Goal: Task Accomplishment & Management: Manage account settings

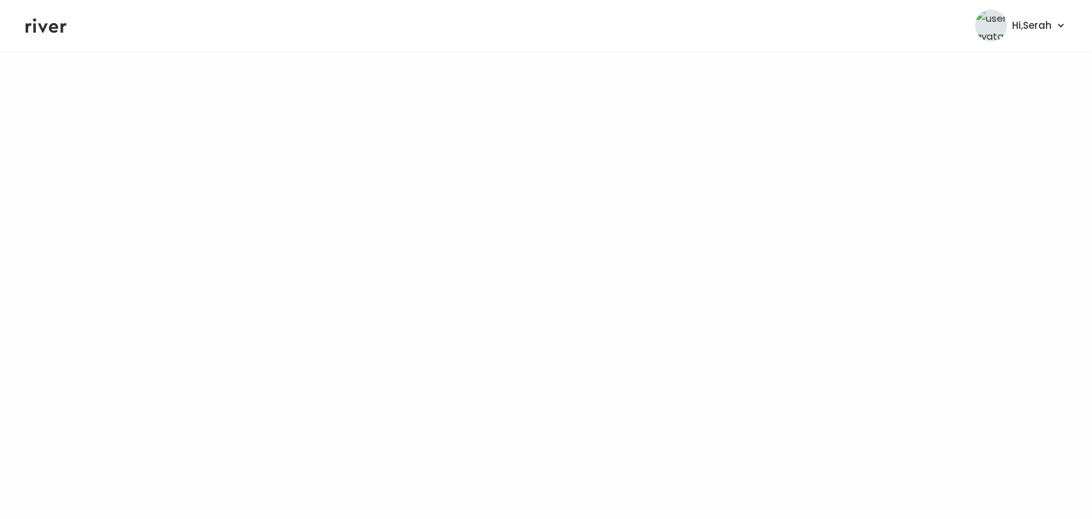
click at [51, 31] on icon at bounding box center [46, 26] width 41 height 15
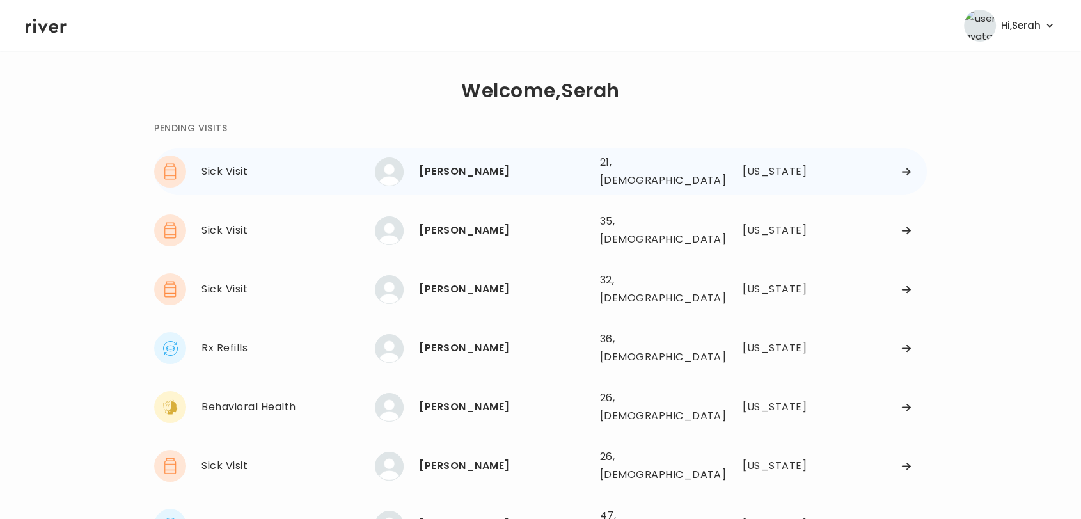
scroll to position [72, 0]
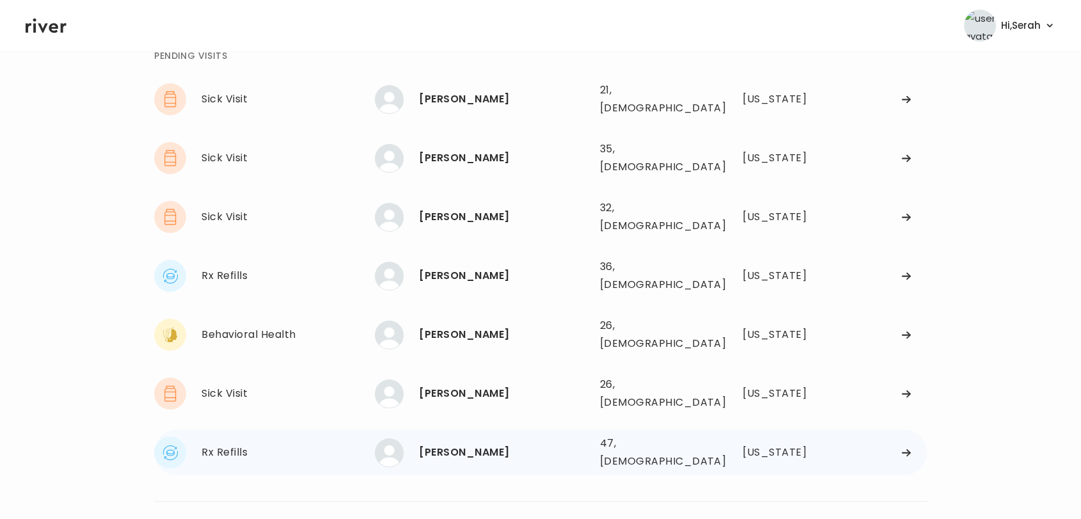
click at [457, 443] on div "[PERSON_NAME]" at bounding box center [504, 452] width 170 height 18
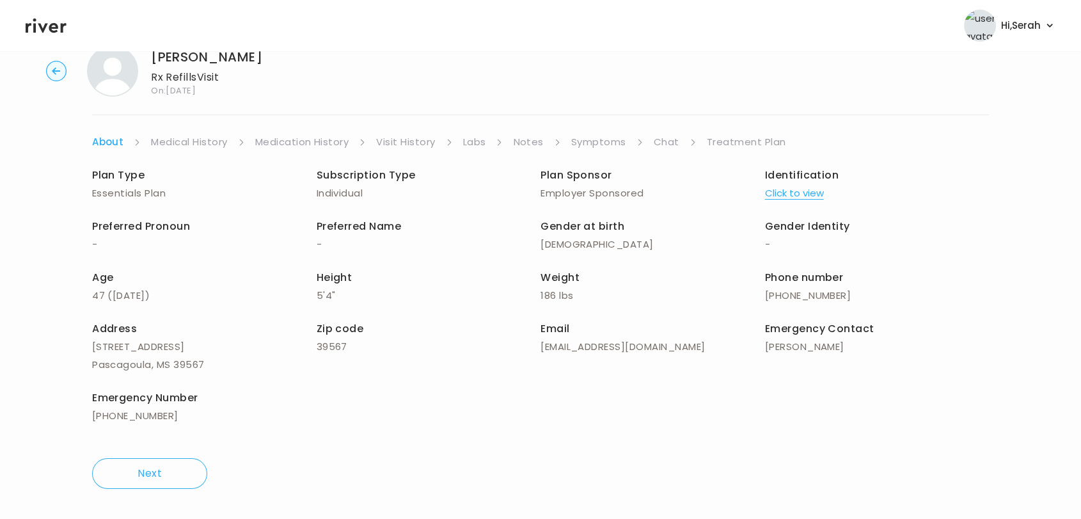
click at [596, 146] on link "Symptoms" at bounding box center [598, 142] width 55 height 18
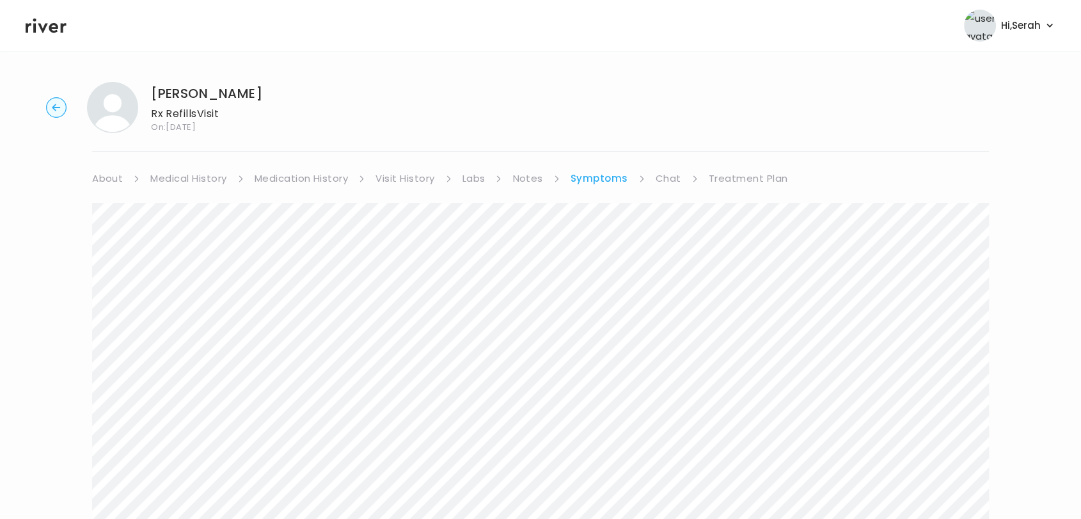
click at [660, 179] on link "Chat" at bounding box center [669, 179] width 26 height 18
click at [739, 178] on link "Treatment Plan" at bounding box center [747, 179] width 79 height 18
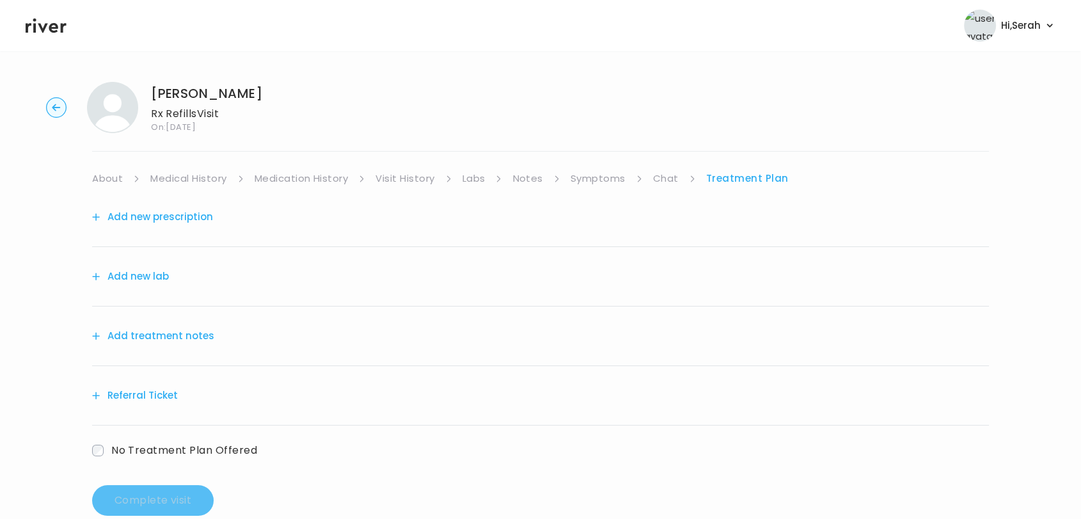
click at [600, 161] on div "VIVIAN EARLYWINE Rx Refills Visit On: 20 Sep 2025 About Medical History Medicat…" at bounding box center [540, 299] width 1081 height 454
click at [595, 173] on link "Symptoms" at bounding box center [598, 179] width 55 height 18
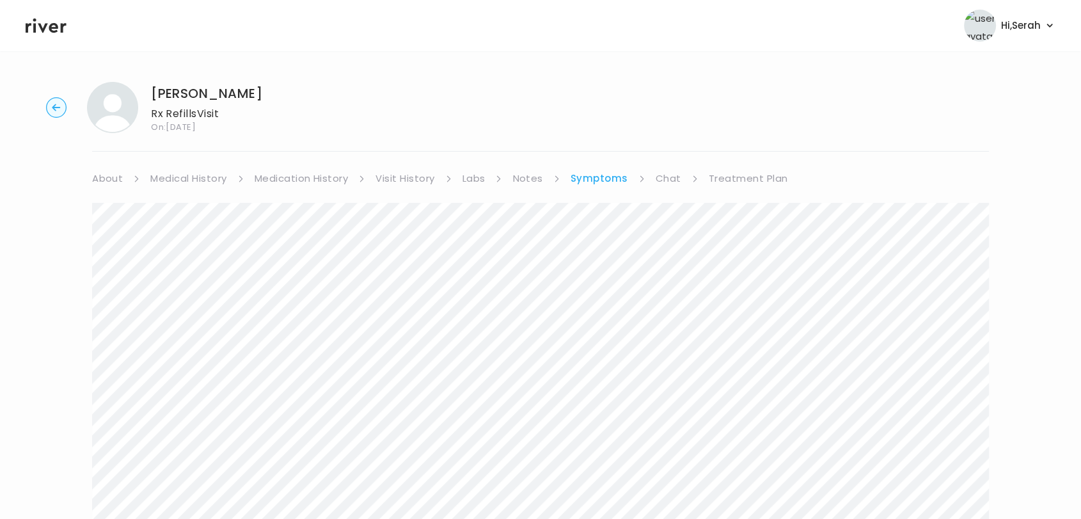
scroll to position [267, 0]
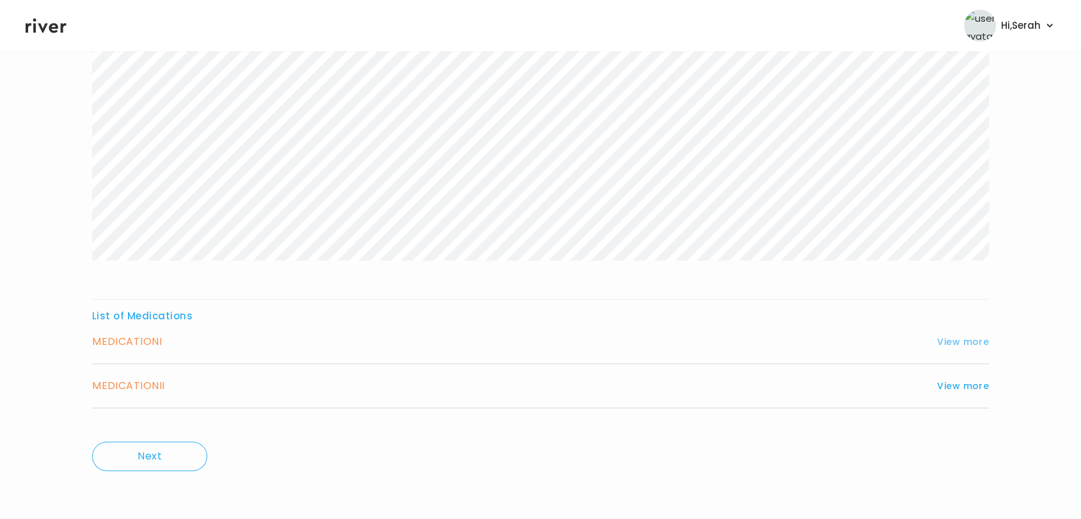
click at [958, 339] on button "View more" at bounding box center [963, 341] width 52 height 15
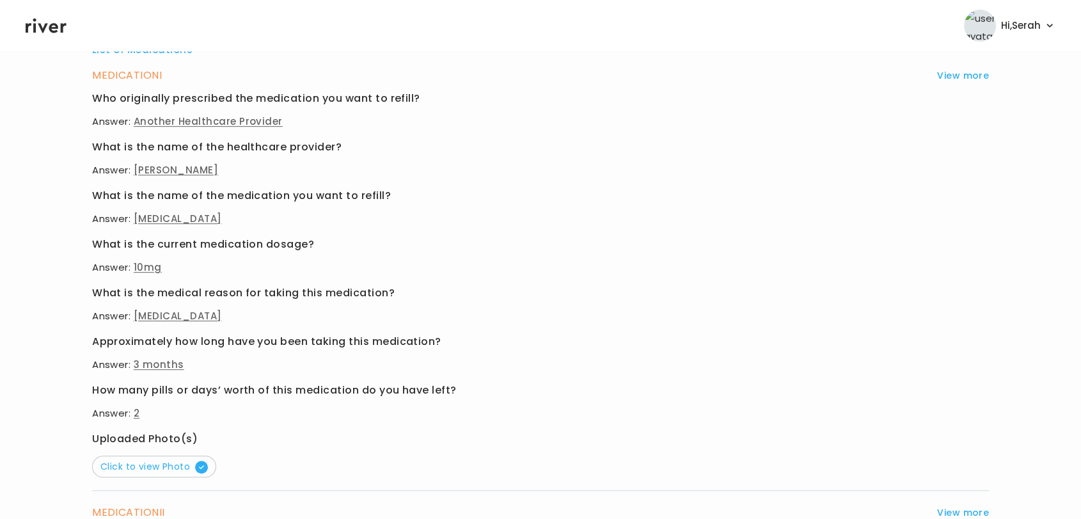
scroll to position [652, 0]
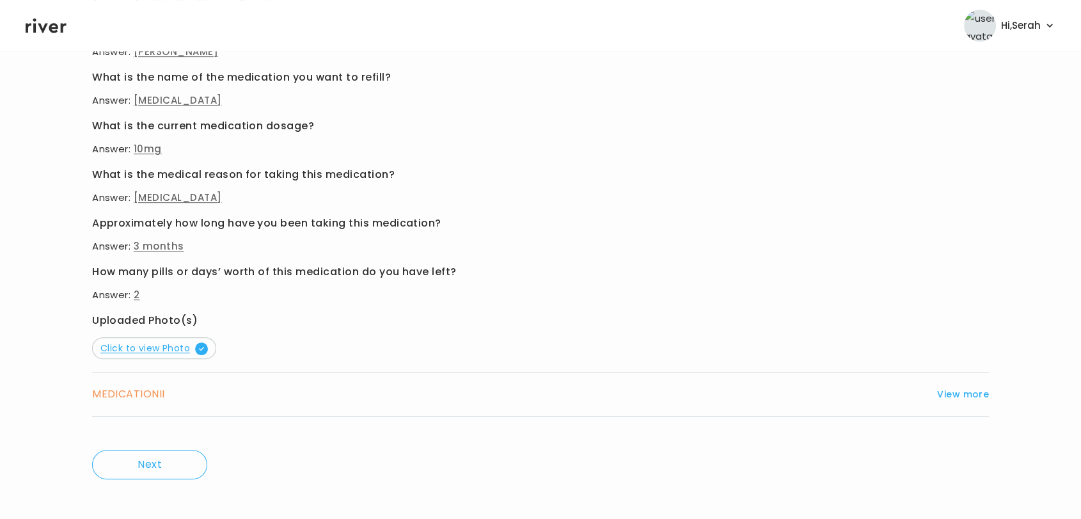
click at [193, 352] on span "Click to view Photo" at bounding box center [153, 348] width 107 height 13
click at [949, 390] on button "View more" at bounding box center [963, 393] width 52 height 15
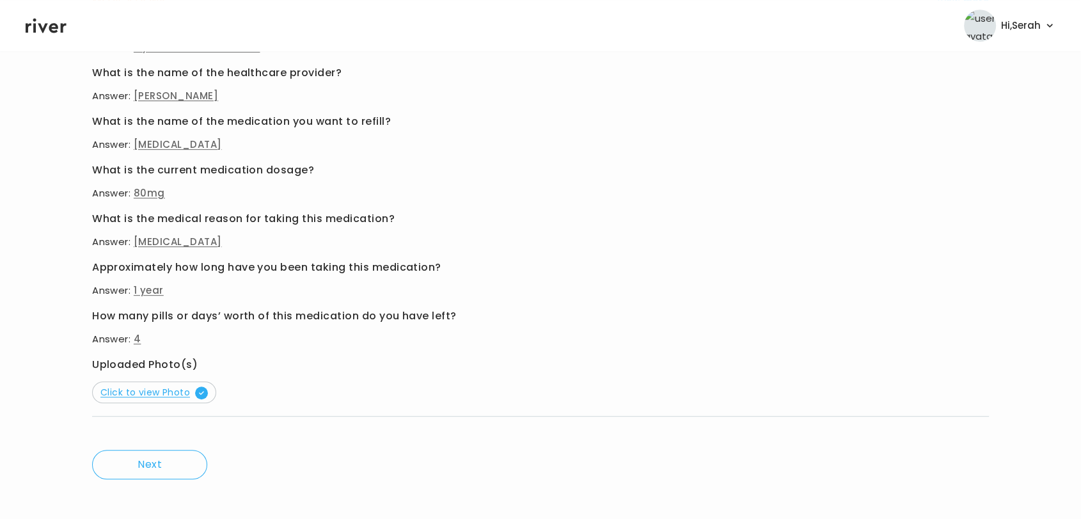
click at [161, 395] on span "Click to view Photo" at bounding box center [153, 392] width 107 height 13
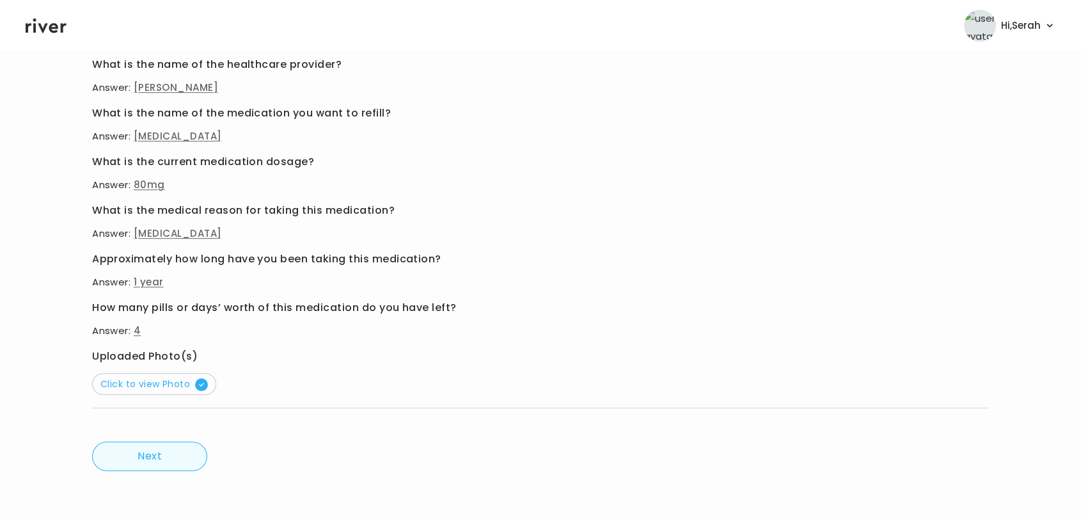
click at [154, 463] on button "Next" at bounding box center [149, 455] width 115 height 29
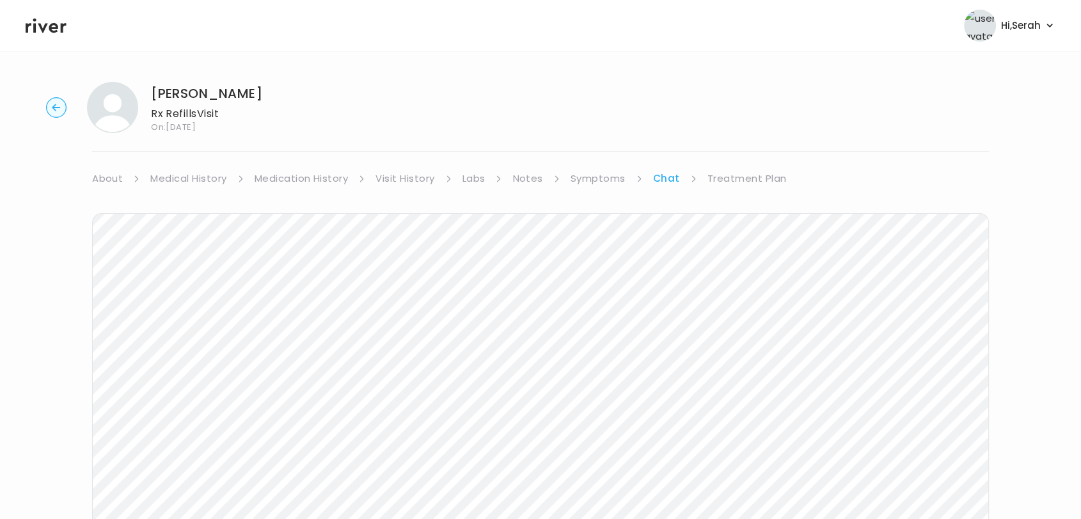
drag, startPoint x: 165, startPoint y: 434, endPoint x: 741, endPoint y: 178, distance: 630.4
click at [741, 178] on link "Treatment Plan" at bounding box center [747, 179] width 79 height 18
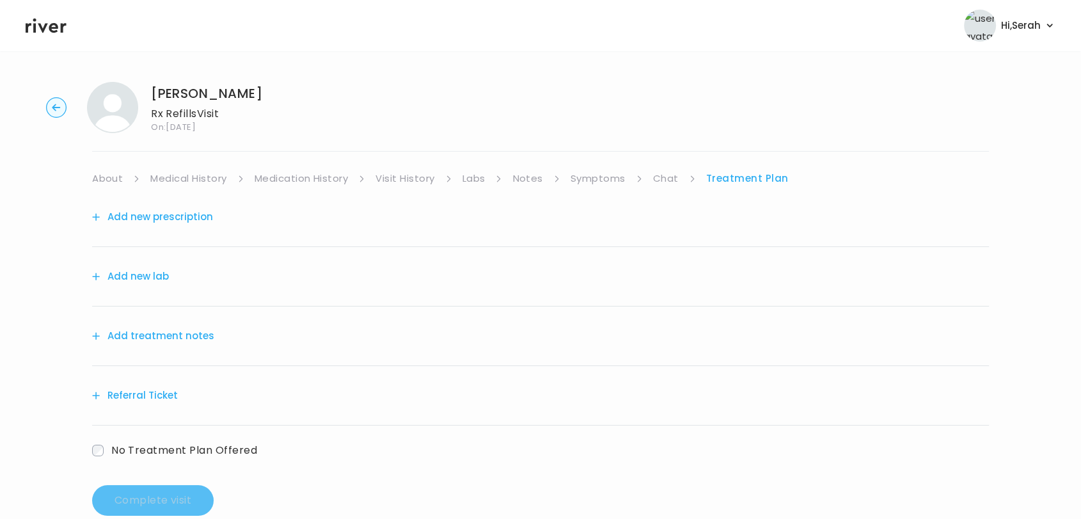
click at [187, 214] on button "Add new prescription" at bounding box center [152, 217] width 121 height 18
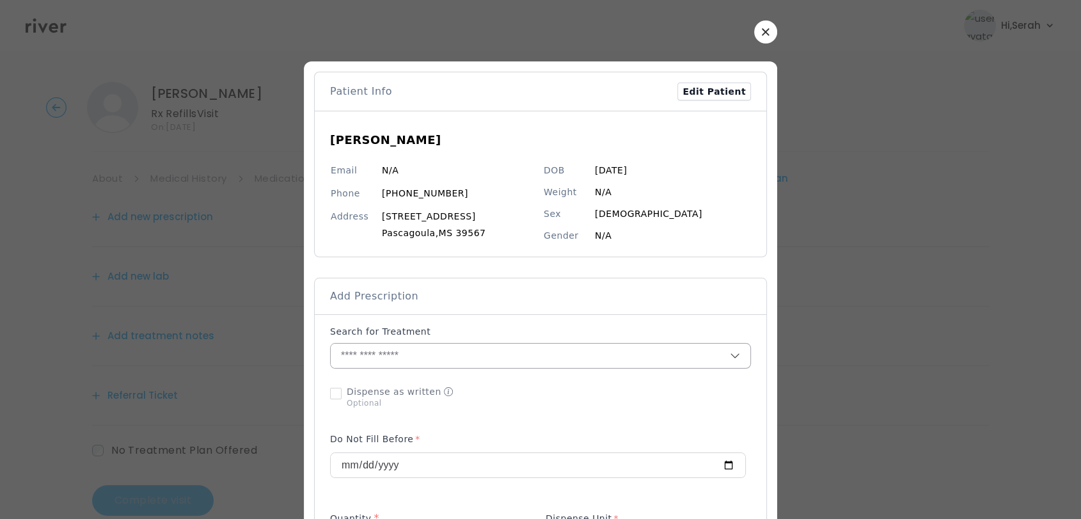
click at [454, 356] on input "text" at bounding box center [530, 356] width 399 height 24
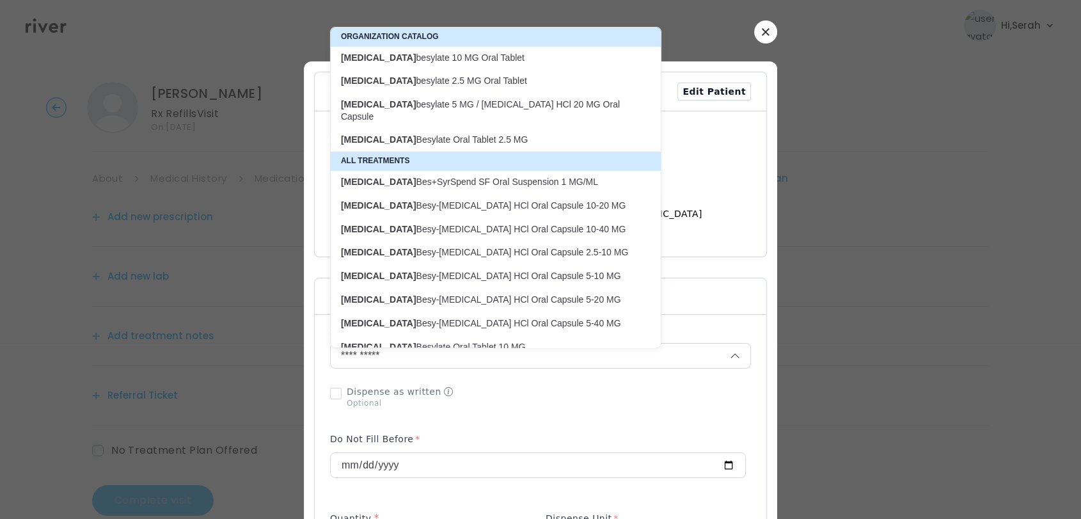
click at [424, 49] on p "amLODIPine besylate 10 MG Oral Tablet" at bounding box center [488, 57] width 310 height 17
type input "**********"
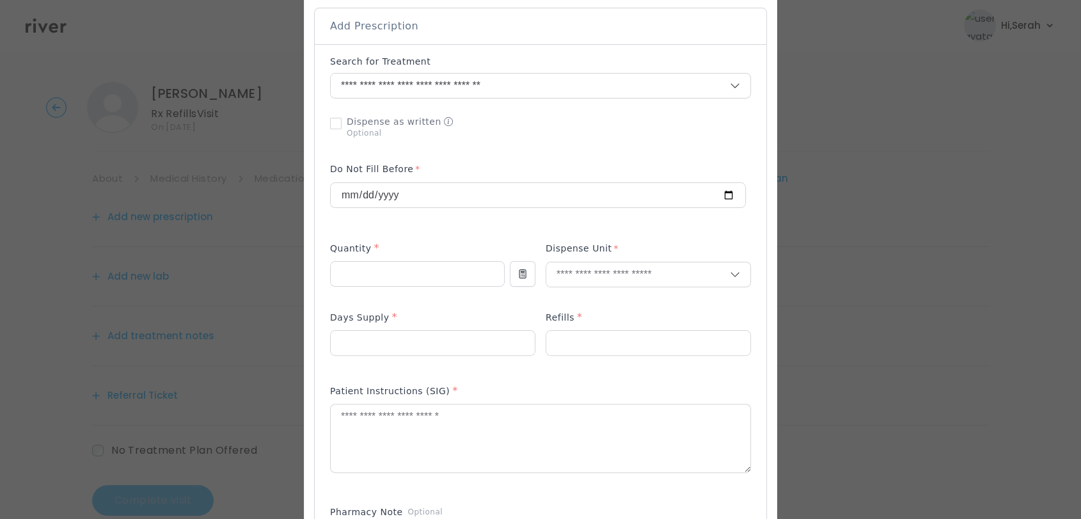
scroll to position [277, 0]
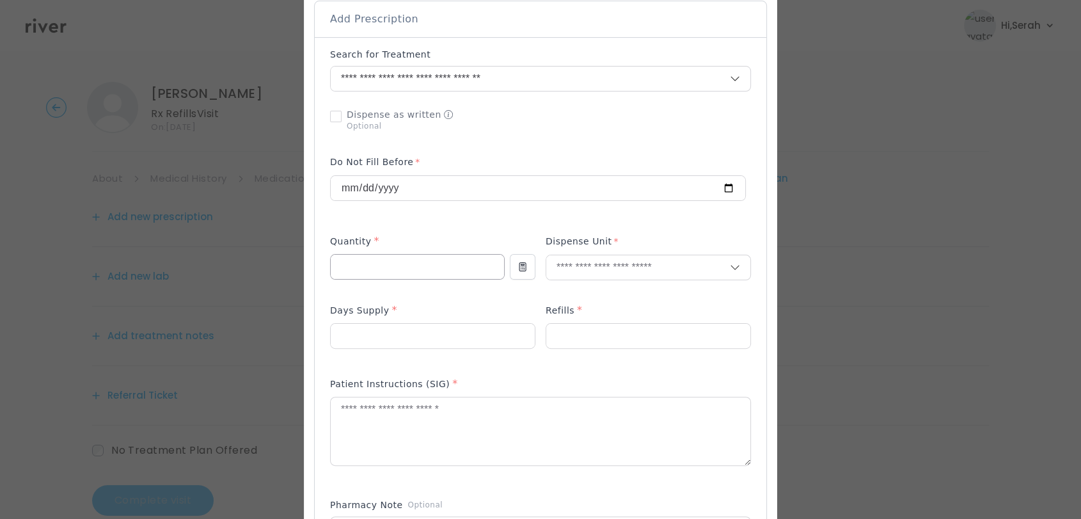
click at [427, 273] on input "number" at bounding box center [417, 267] width 173 height 24
type input "**"
type input "*"
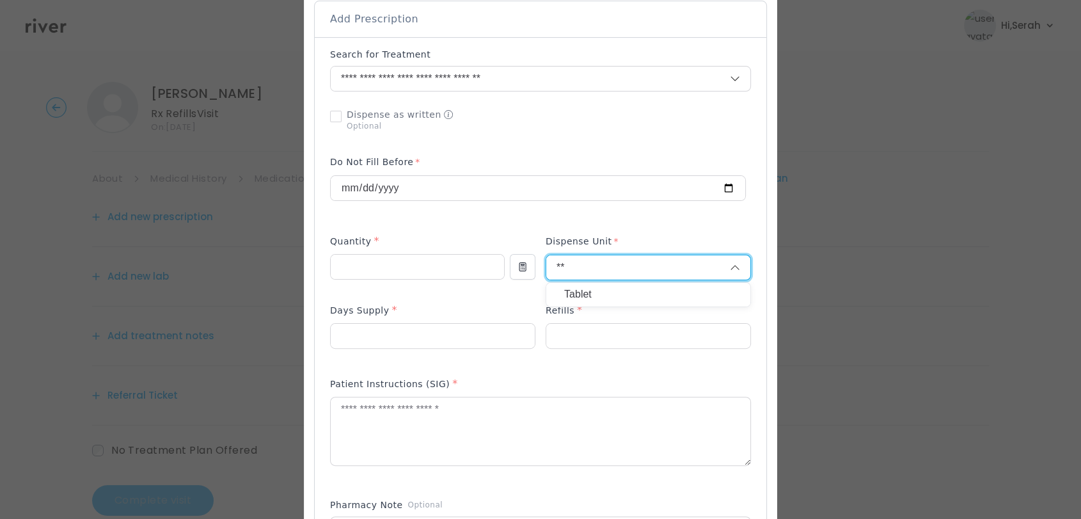
type input "**"
click at [568, 292] on p "Tablet" at bounding box center [648, 294] width 168 height 19
click at [431, 330] on input "number" at bounding box center [433, 336] width 204 height 24
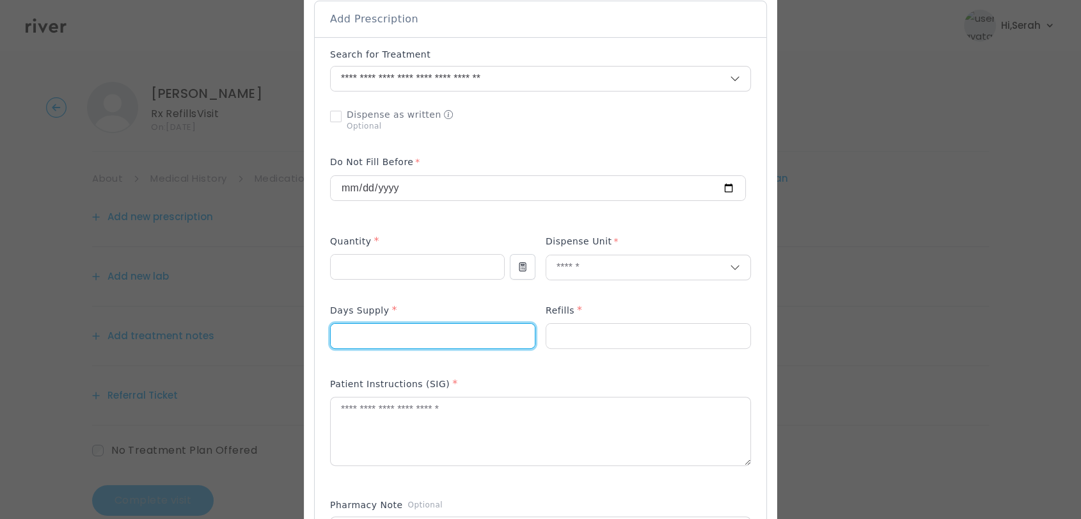
type input "**"
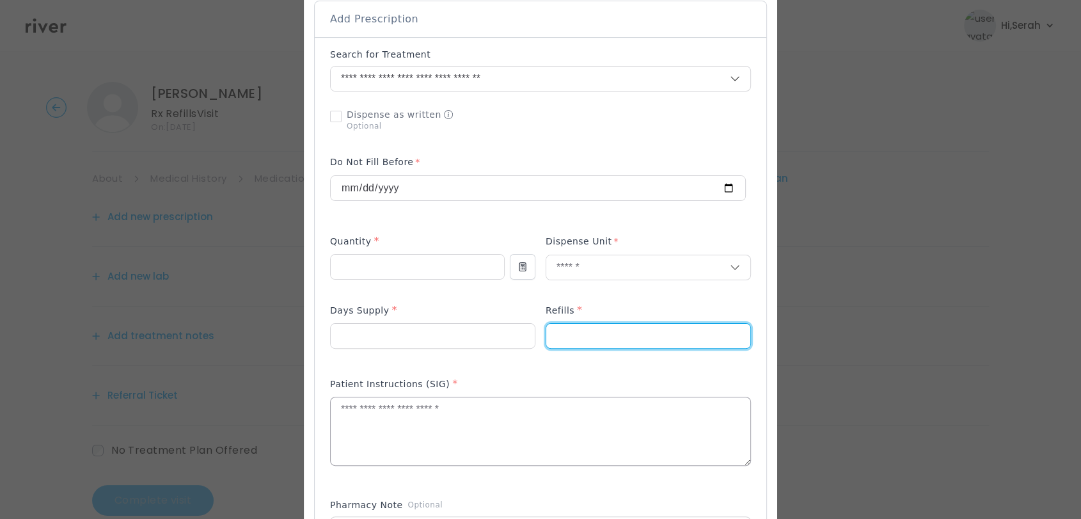
type input "*"
click at [377, 435] on textarea at bounding box center [541, 431] width 420 height 68
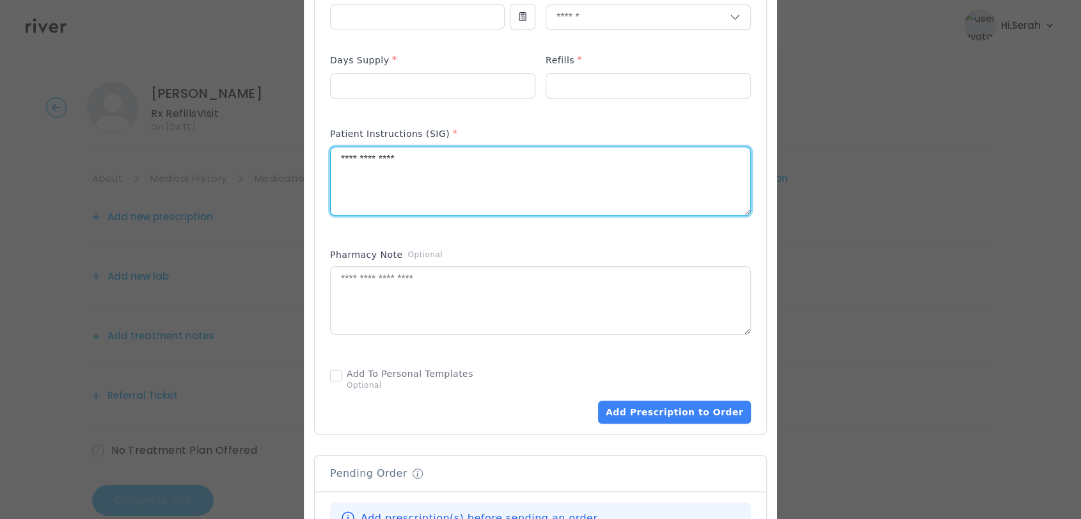
scroll to position [534, 0]
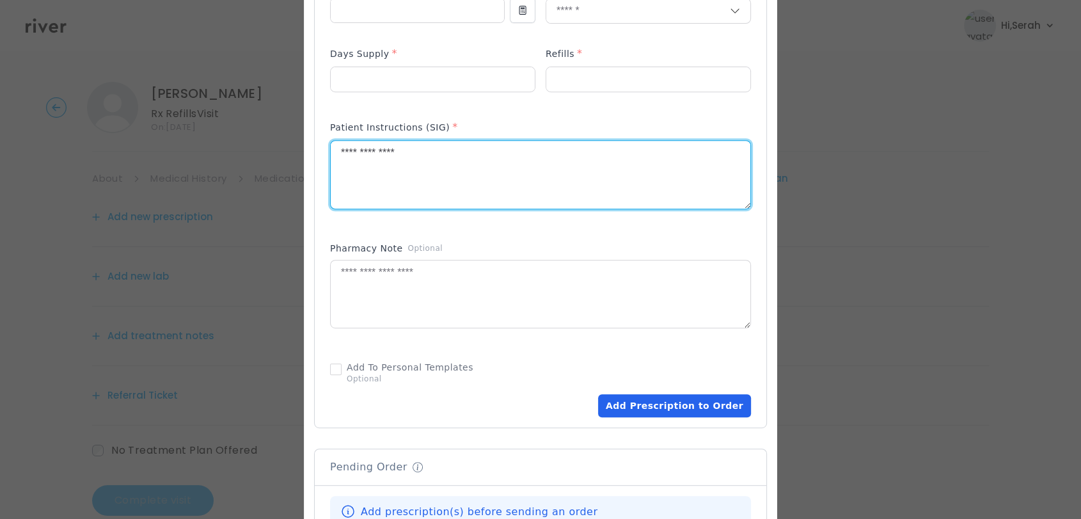
type textarea "**********"
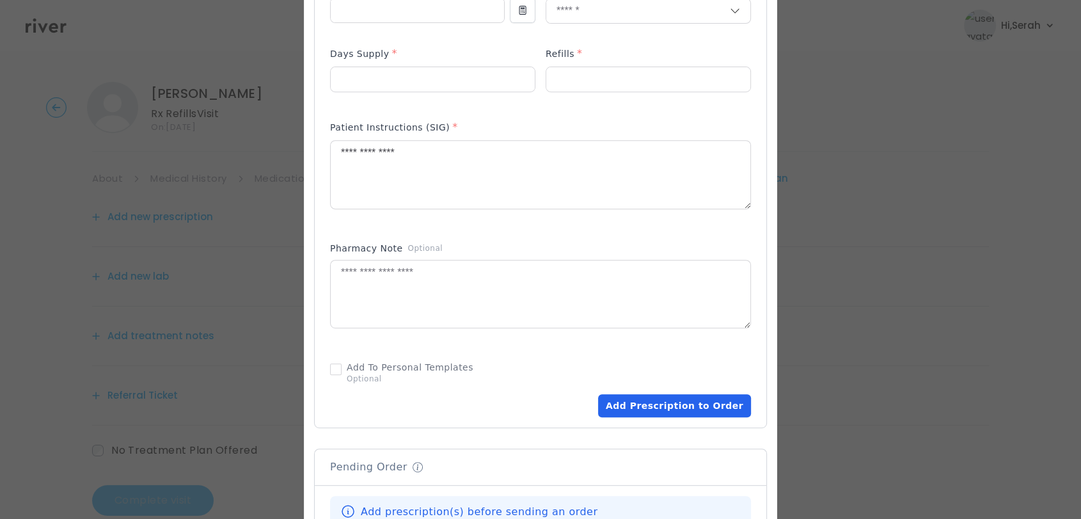
click at [698, 413] on button "Add Prescription to Order" at bounding box center [674, 405] width 153 height 23
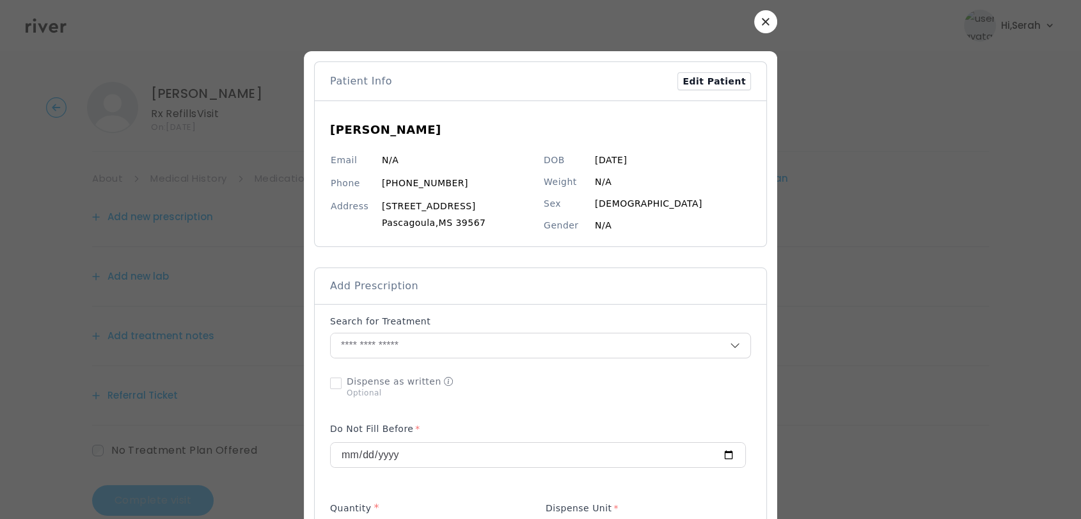
scroll to position [10, 0]
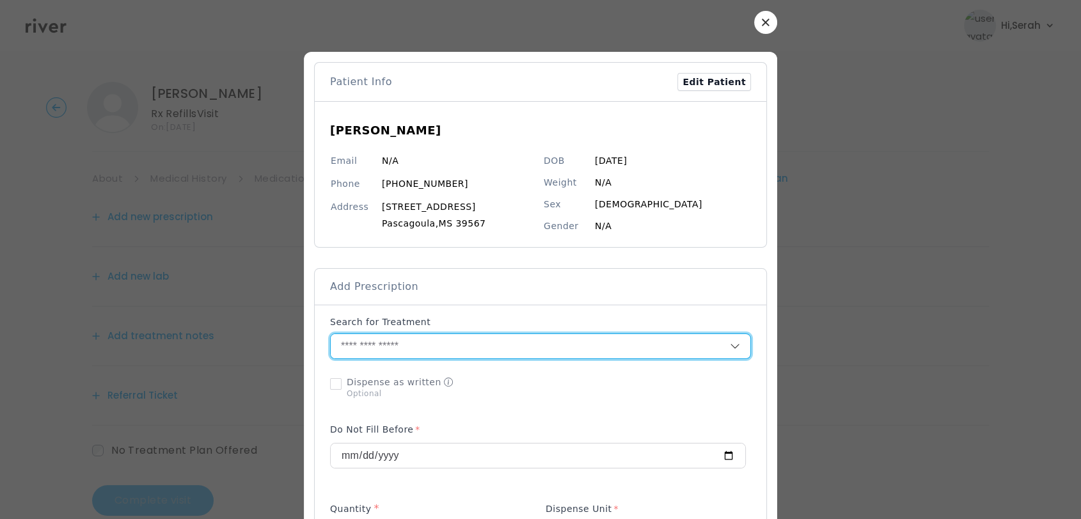
click at [479, 347] on input "text" at bounding box center [530, 346] width 399 height 24
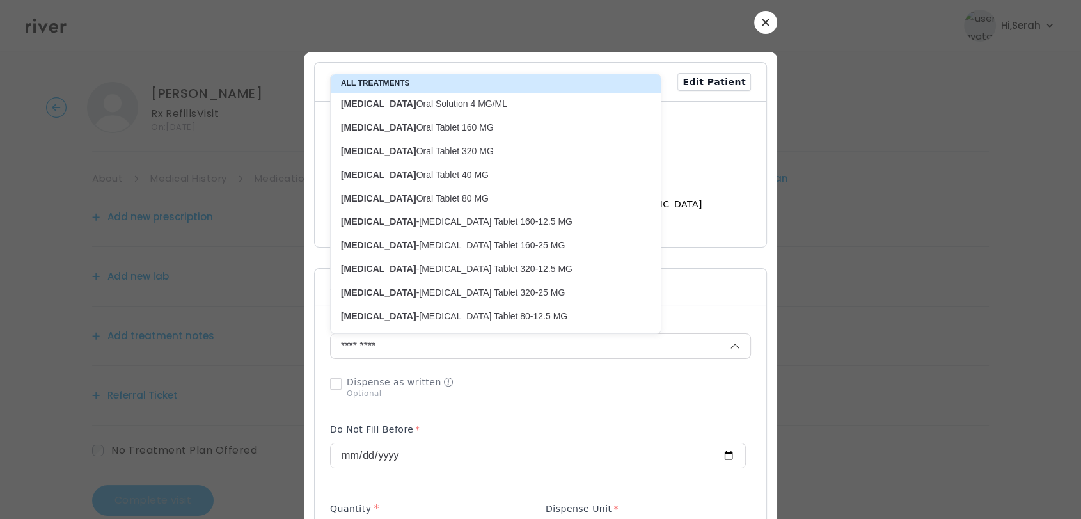
click at [434, 203] on p "Valsartan Oral Tablet 80 MG" at bounding box center [488, 199] width 294 height 12
type input "**********"
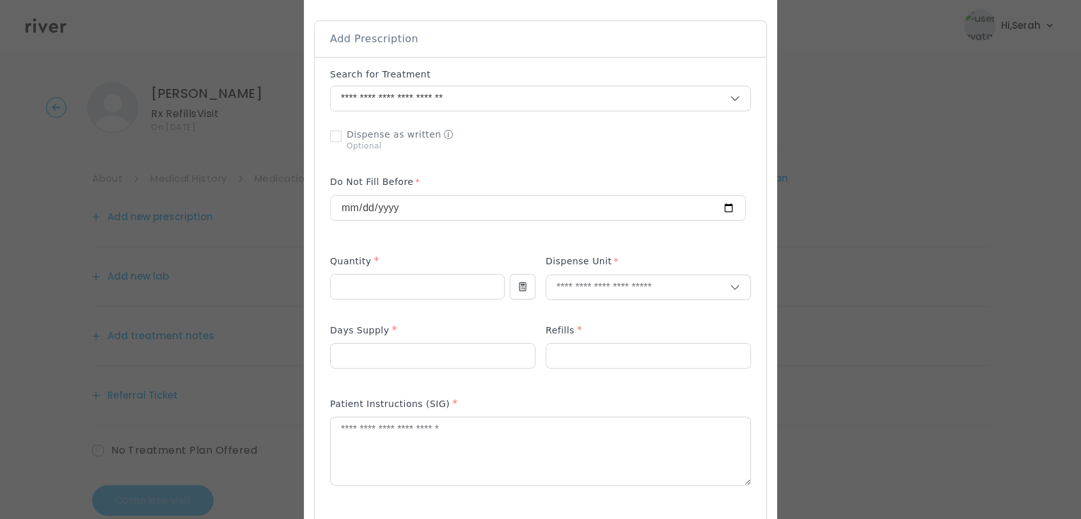
scroll to position [269, 0]
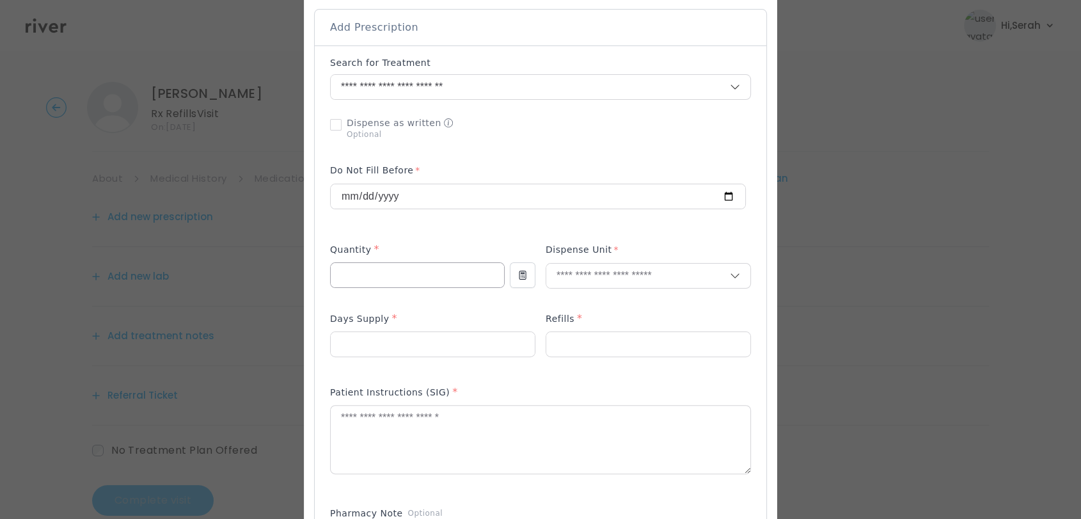
click at [393, 283] on input "number" at bounding box center [417, 275] width 173 height 24
type input "**"
click at [574, 297] on p "Tablet" at bounding box center [648, 303] width 168 height 19
click at [397, 349] on input "number" at bounding box center [433, 344] width 204 height 24
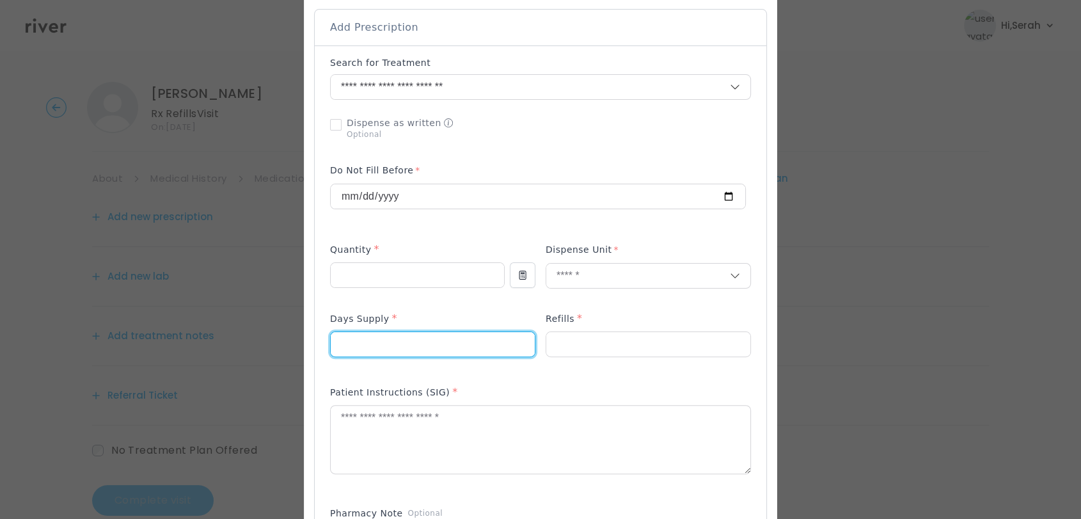
type input "**"
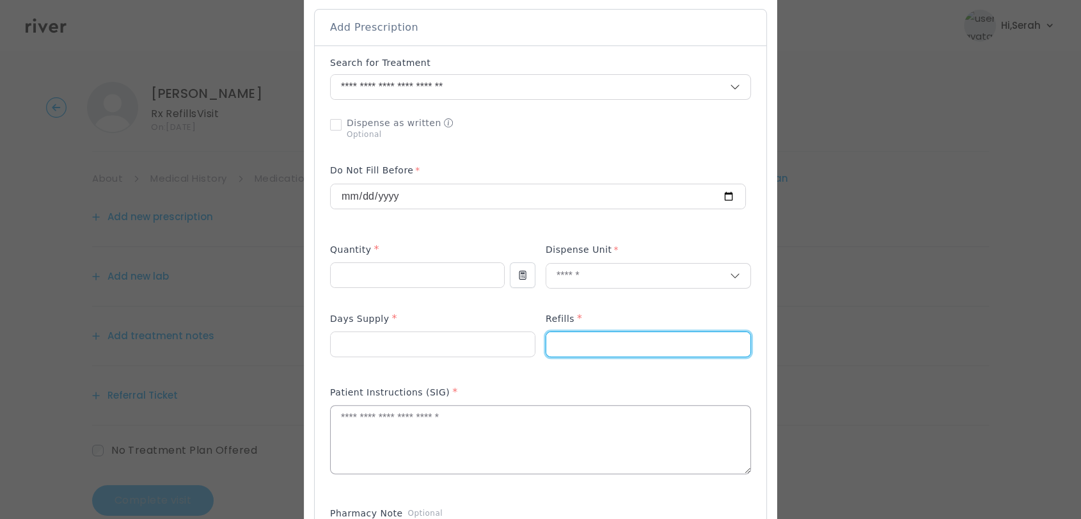
type input "*"
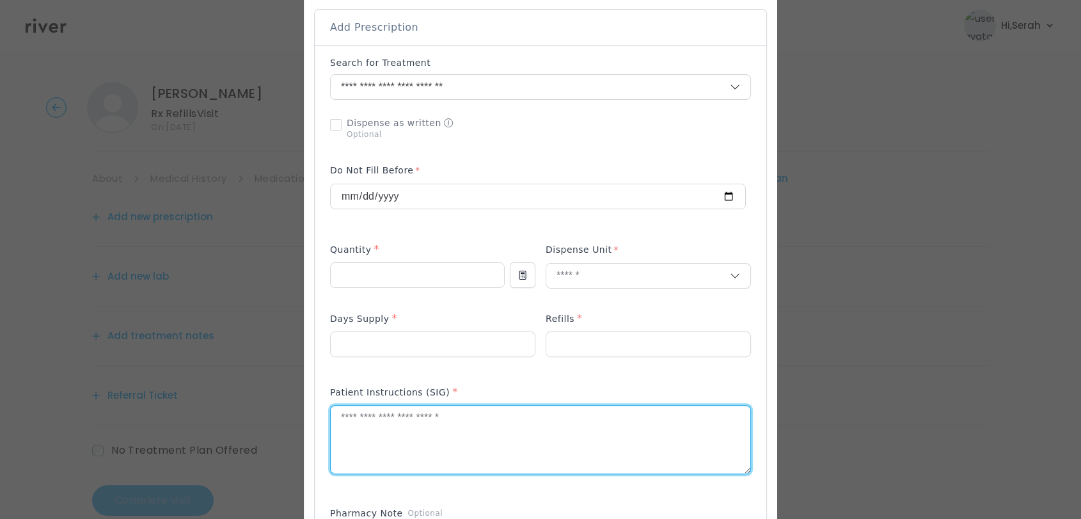
click at [368, 454] on textarea at bounding box center [541, 440] width 420 height 68
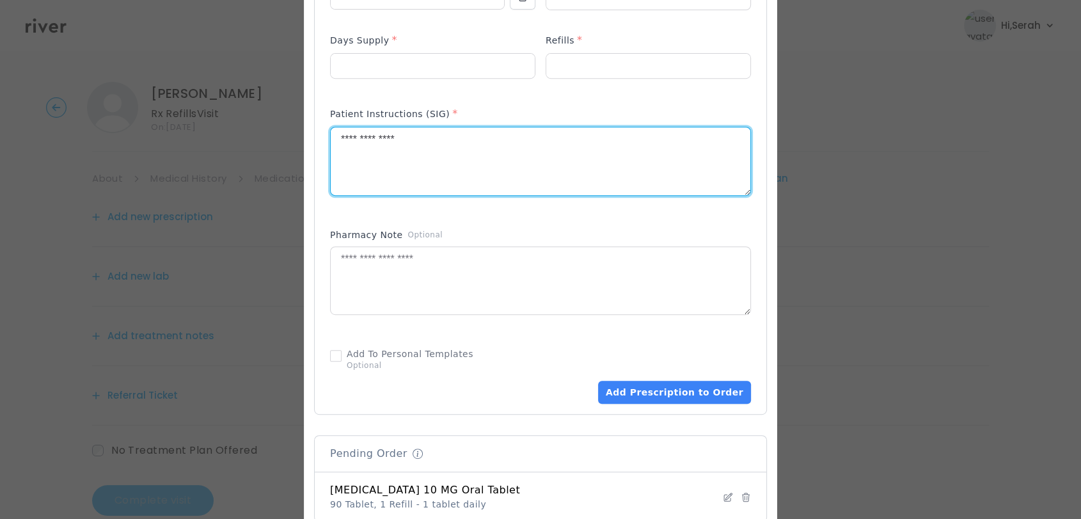
scroll to position [558, 0]
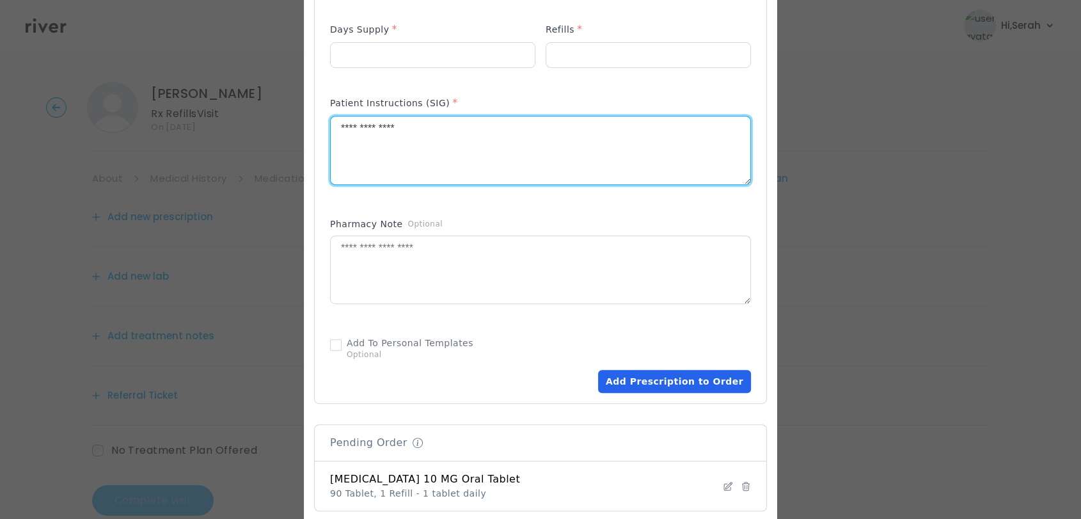
type textarea "**********"
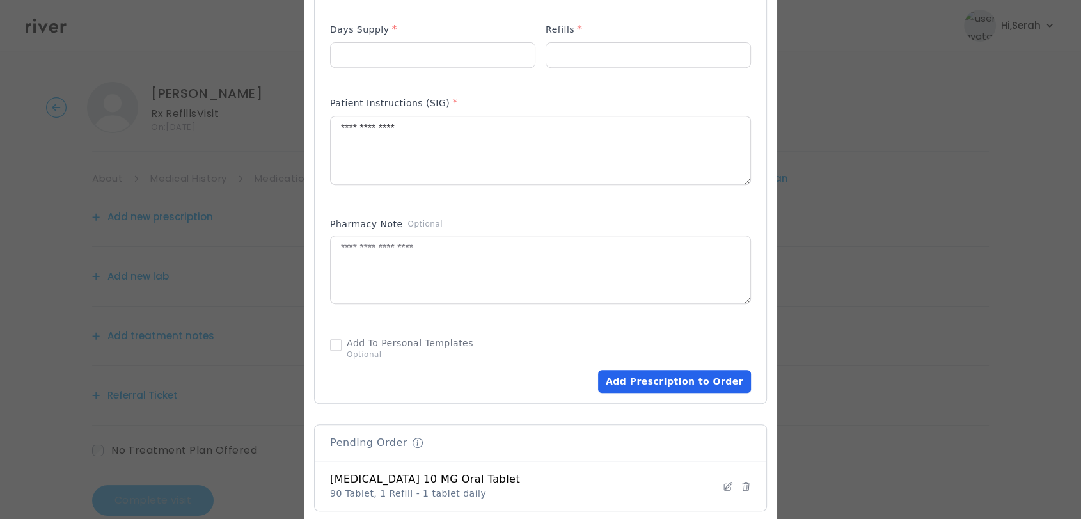
click at [668, 380] on button "Add Prescription to Order" at bounding box center [674, 381] width 153 height 23
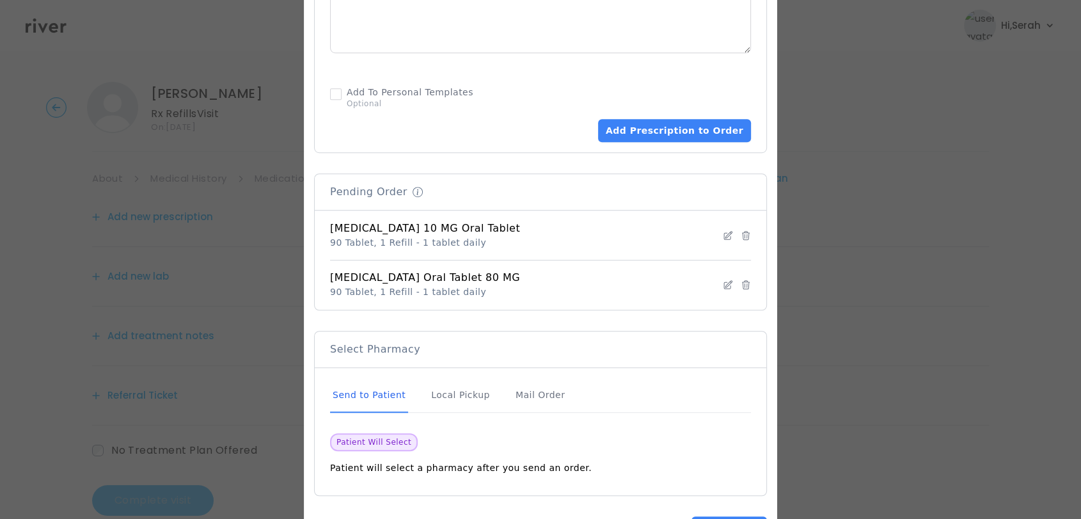
scroll to position [859, 0]
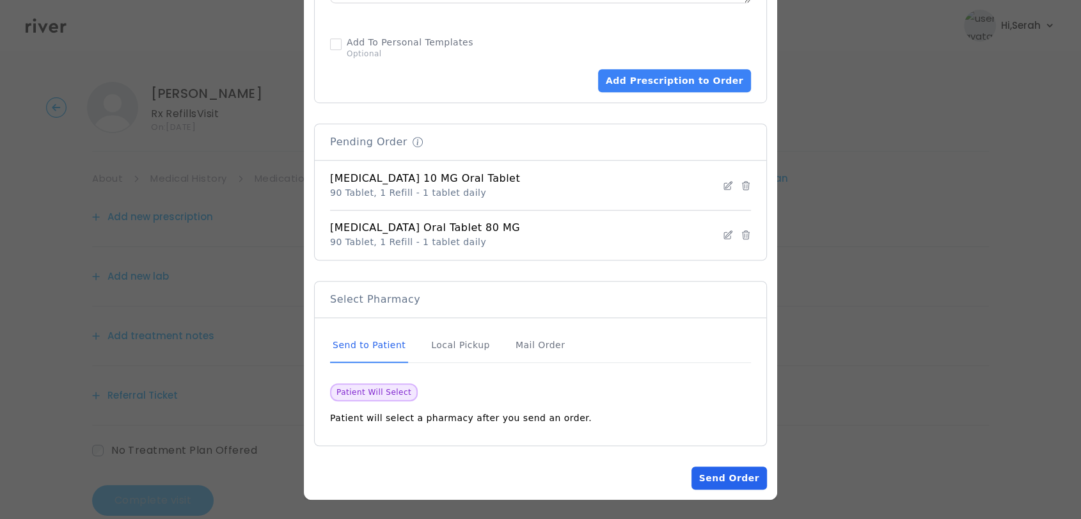
click at [717, 471] on button "Send Order" at bounding box center [729, 477] width 75 height 23
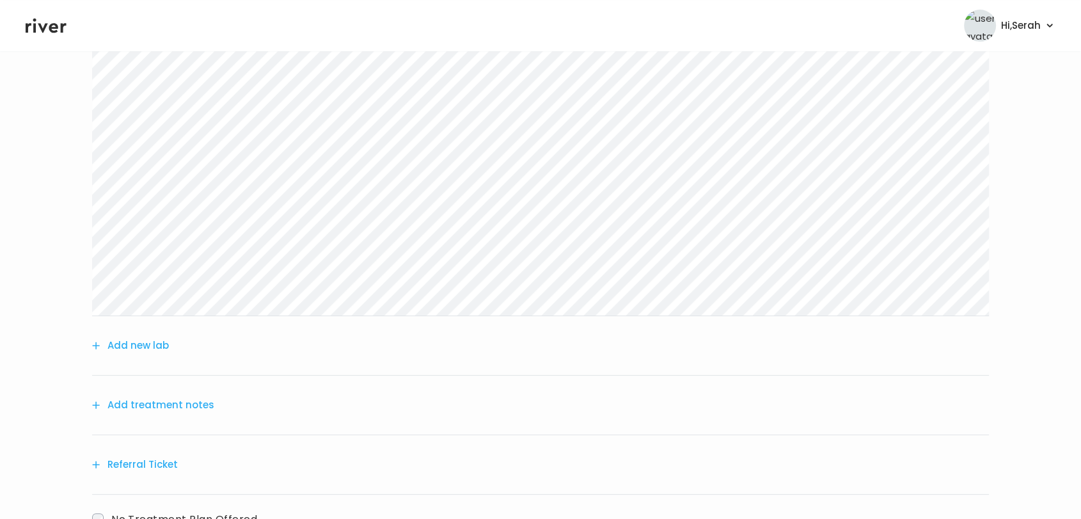
scroll to position [191, 0]
drag, startPoint x: 95, startPoint y: 264, endPoint x: 422, endPoint y: 374, distance: 344.7
click at [422, 374] on div "Add treatment notes" at bounding box center [540, 403] width 897 height 59
click at [179, 400] on button "Add treatment notes" at bounding box center [153, 404] width 122 height 18
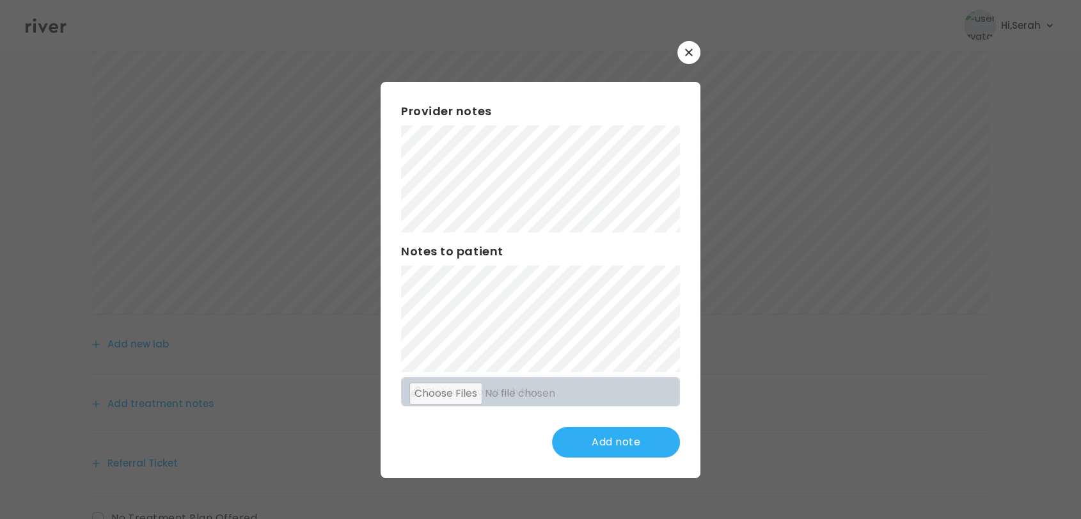
click at [479, 242] on h3 "Notes to patient" at bounding box center [540, 251] width 279 height 18
click at [622, 446] on button "Update note" at bounding box center [616, 442] width 128 height 31
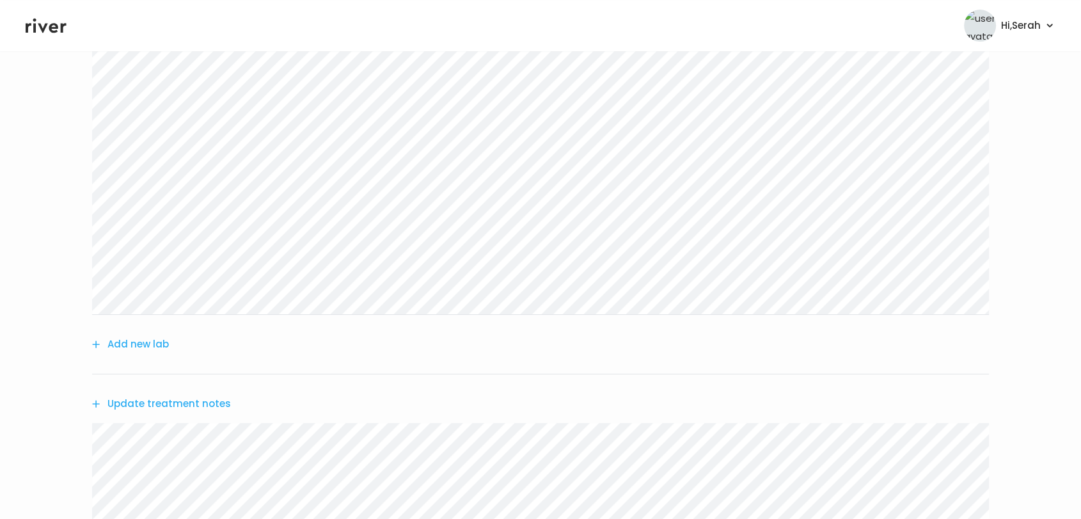
scroll to position [423, 0]
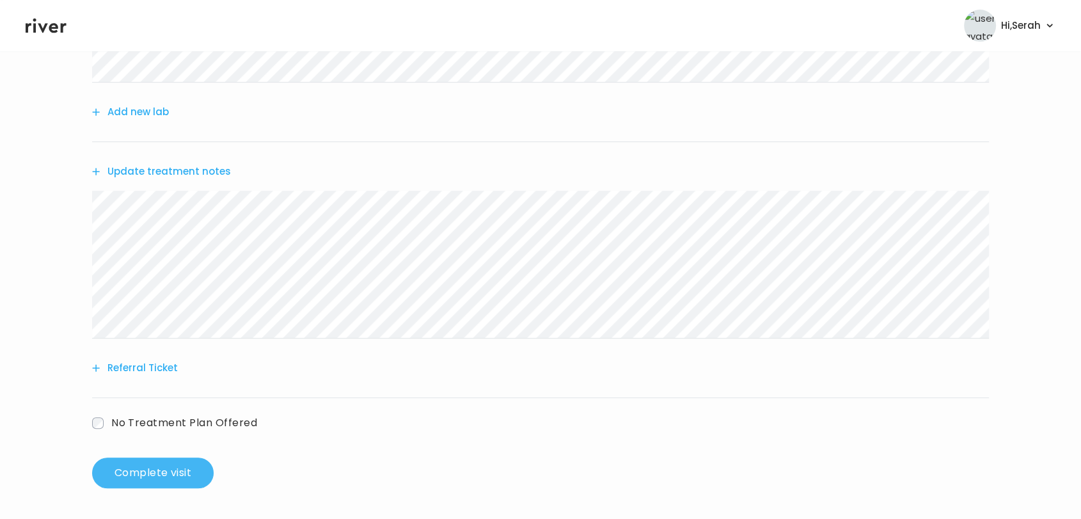
click at [139, 477] on button "Complete visit" at bounding box center [153, 472] width 122 height 31
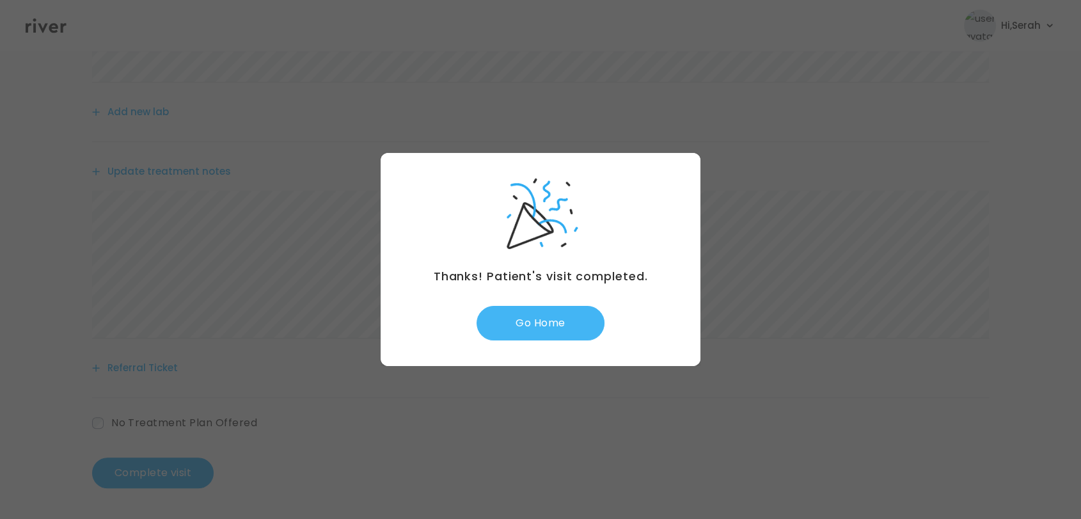
click at [533, 312] on button "Go Home" at bounding box center [541, 323] width 128 height 35
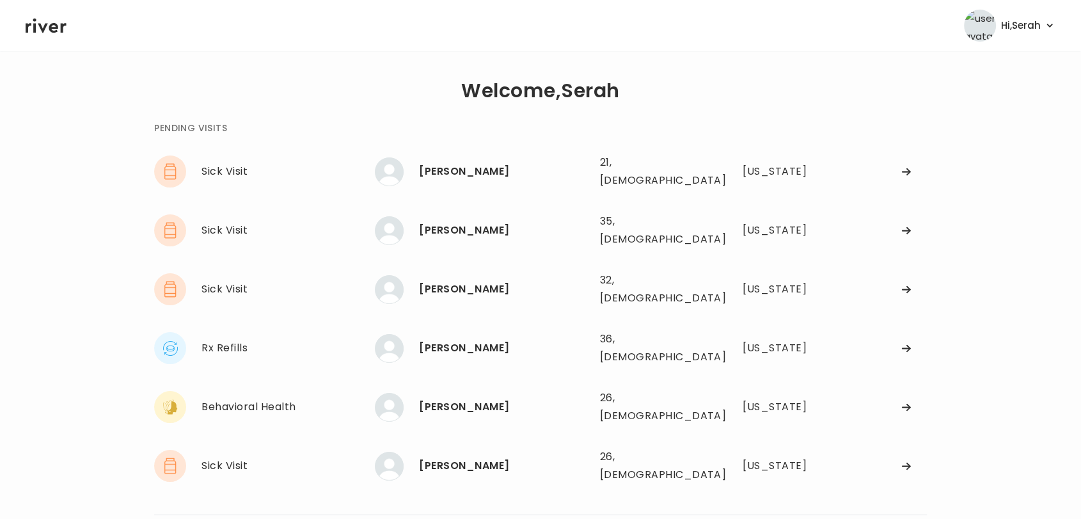
click at [533, 334] on div "Preston Lee 36, Male See more" at bounding box center [482, 348] width 214 height 29
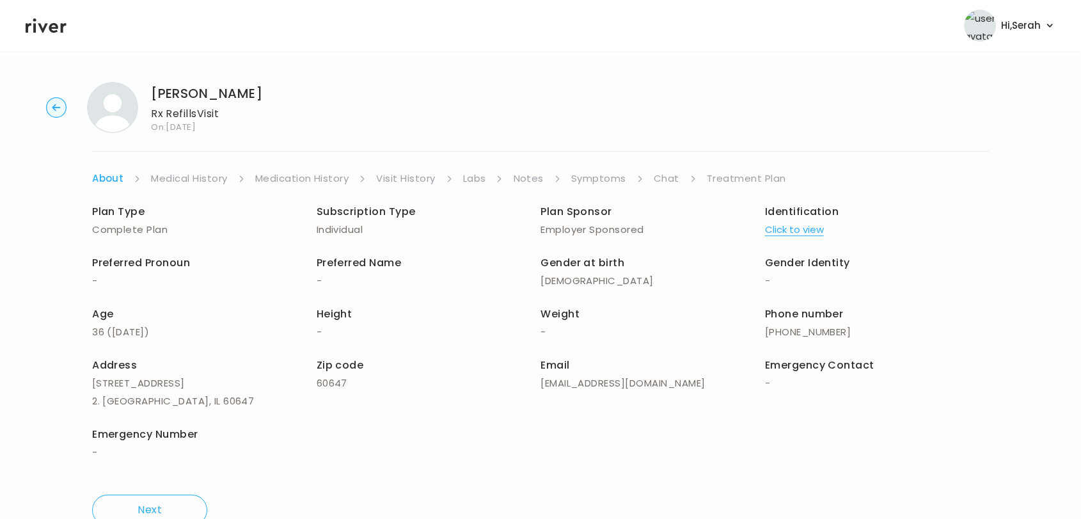
scroll to position [36, 0]
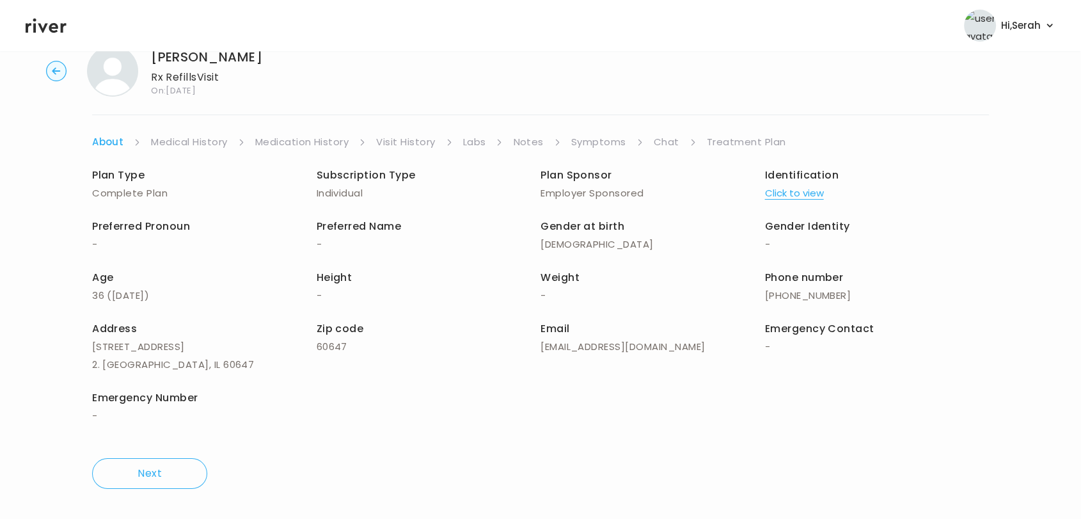
click at [612, 143] on link "Symptoms" at bounding box center [598, 142] width 55 height 18
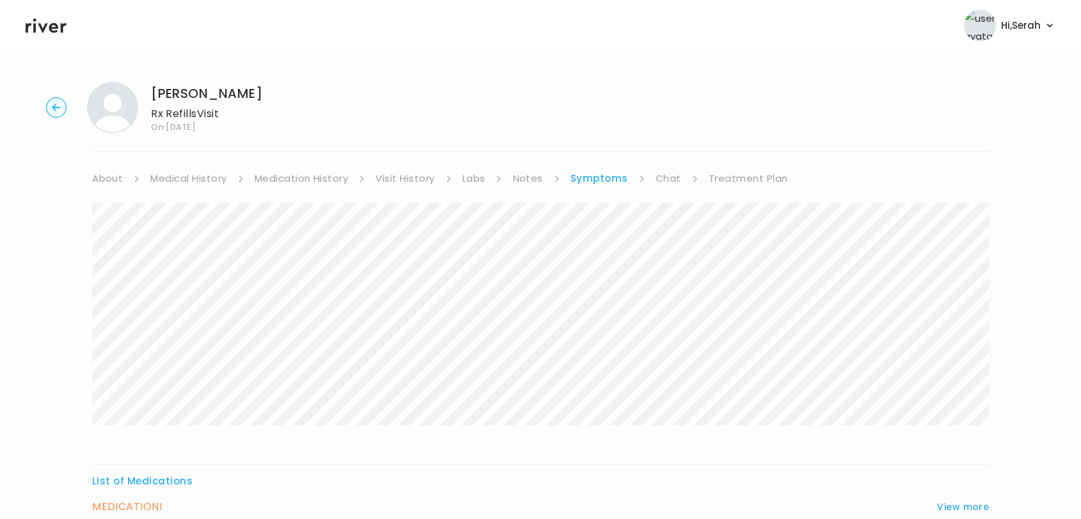
scroll to position [122, 0]
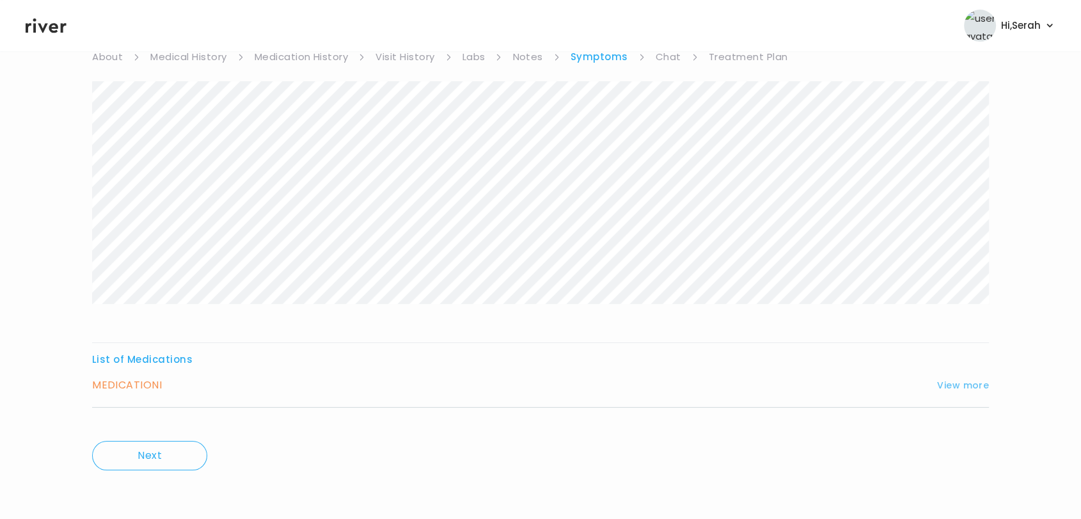
click at [952, 387] on button "View more" at bounding box center [963, 384] width 52 height 15
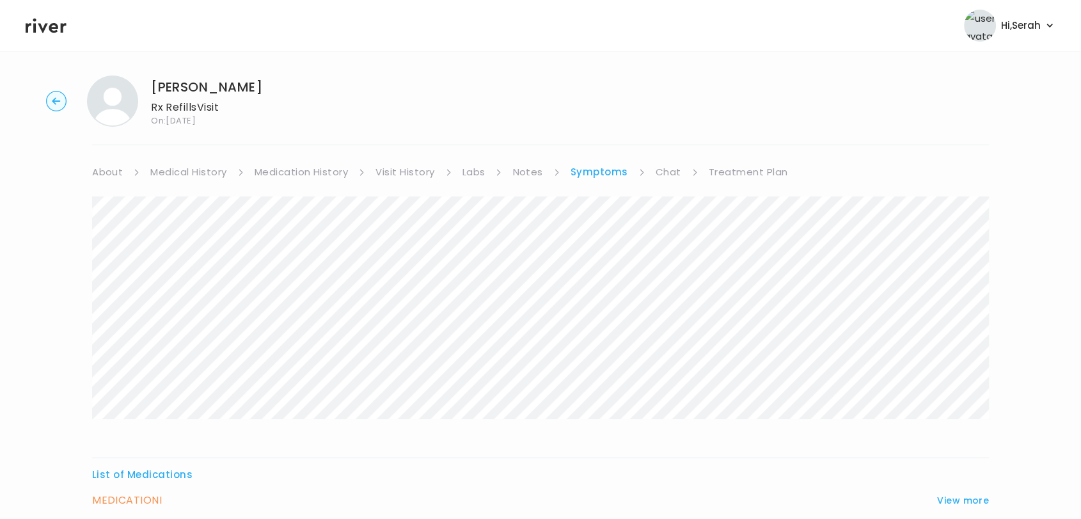
scroll to position [5, 0]
click at [670, 171] on link "Chat" at bounding box center [669, 173] width 26 height 18
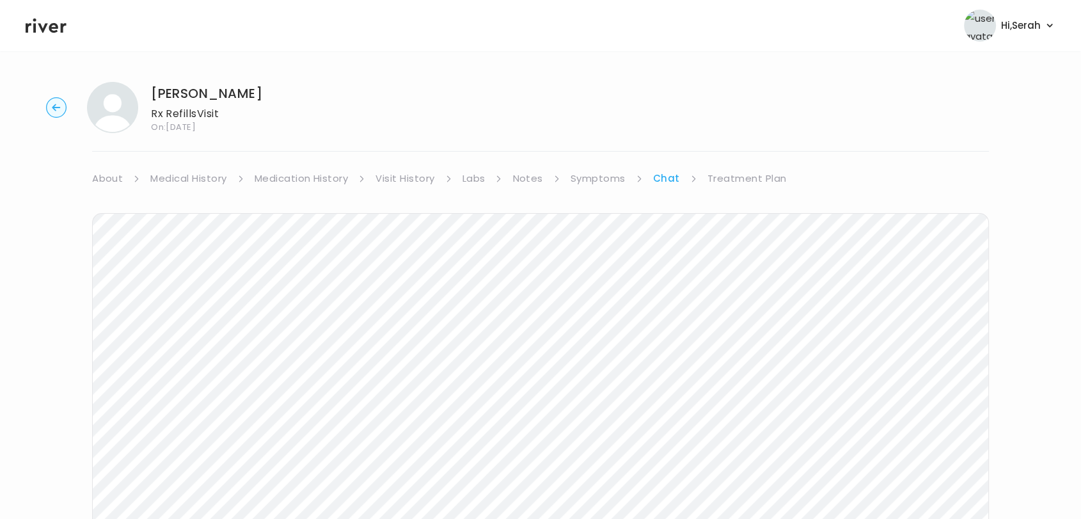
click at [725, 174] on link "Treatment Plan" at bounding box center [747, 179] width 79 height 18
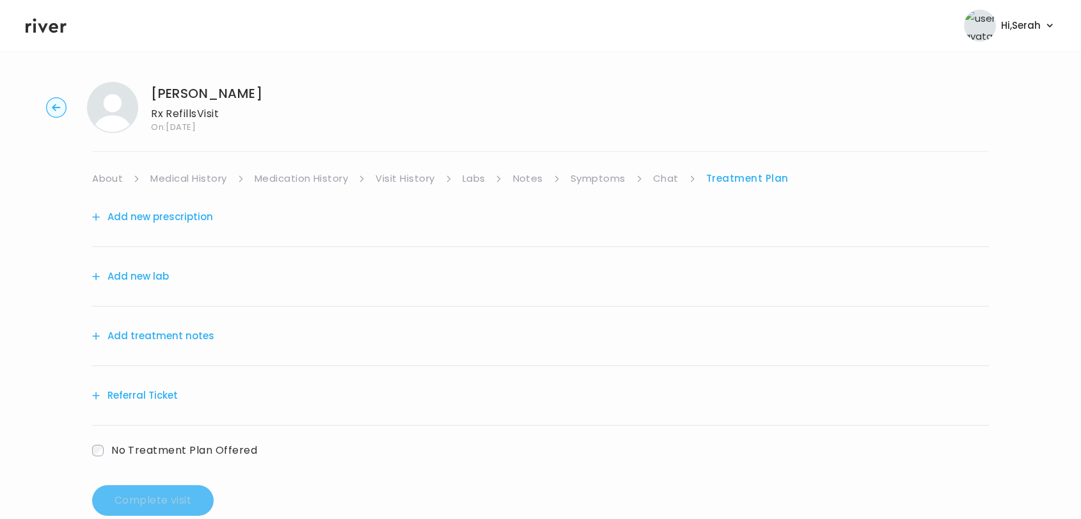
click at [168, 213] on button "Add new prescription" at bounding box center [152, 217] width 121 height 18
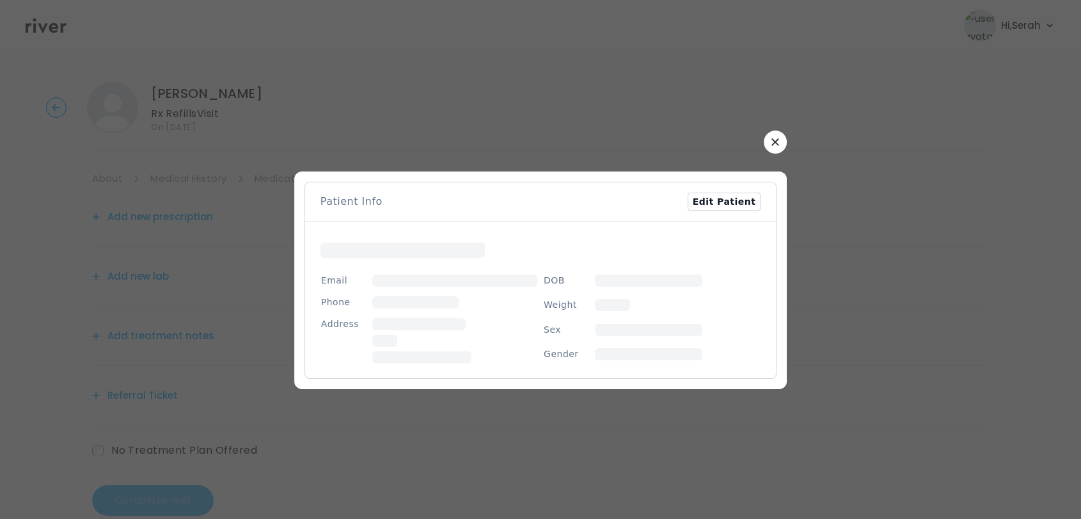
scroll to position [27, 0]
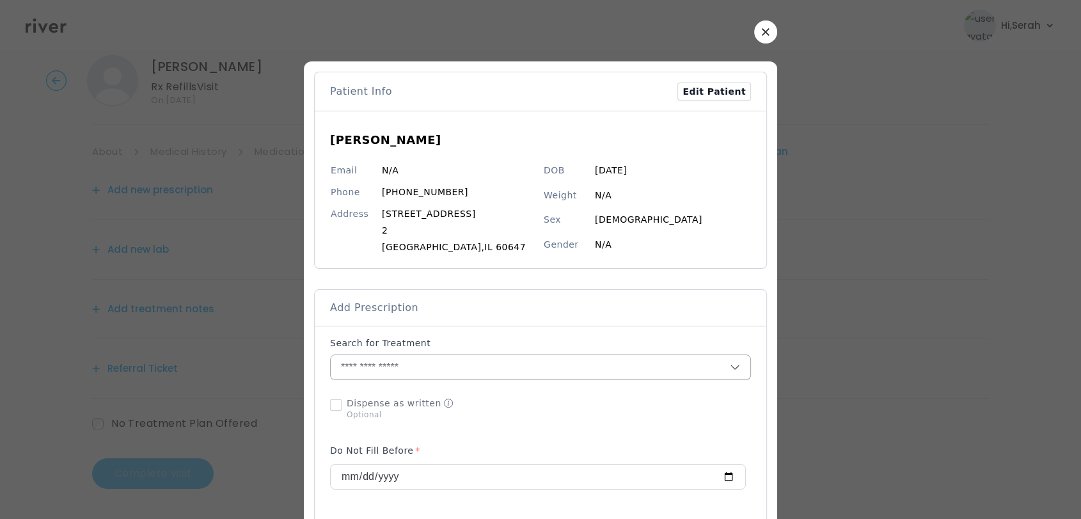
click at [412, 358] on input "text" at bounding box center [530, 367] width 399 height 24
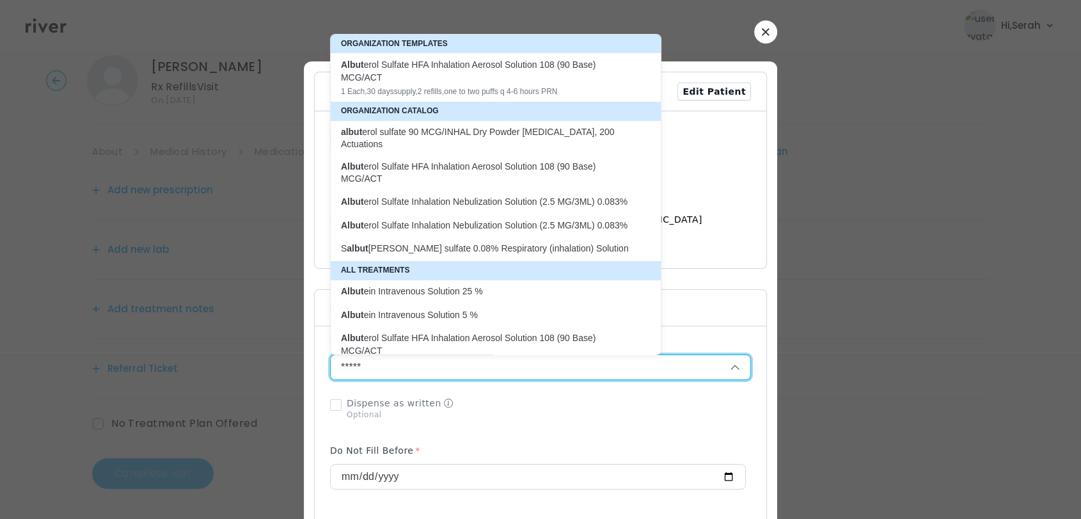
click at [415, 67] on div "Albut erol Sulfate HFA Inhalation Aerosol Solution 108 (90 Base) MCG/ACT" at bounding box center [488, 71] width 294 height 26
type input "**********"
type input "*"
type input "**"
type input "*"
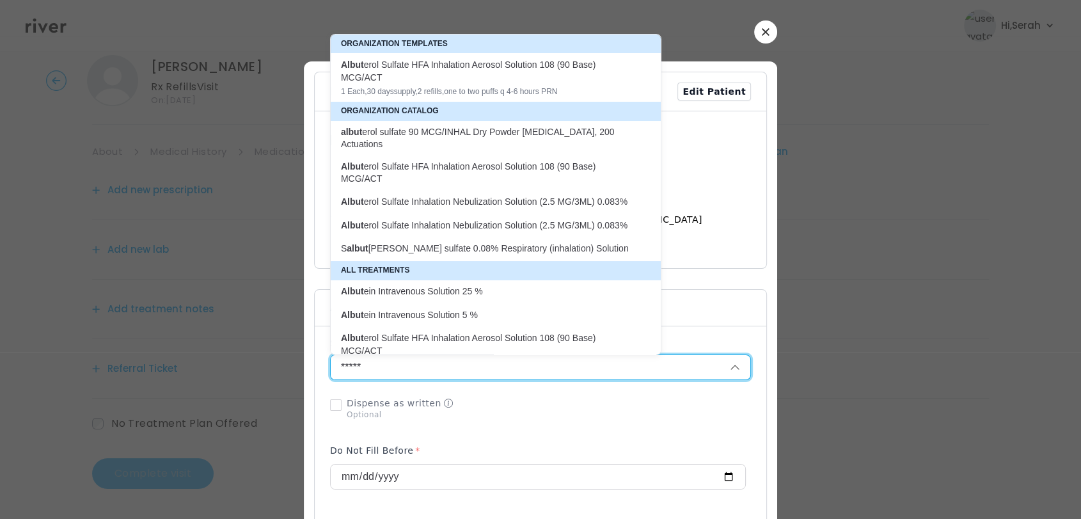
type textarea "**********"
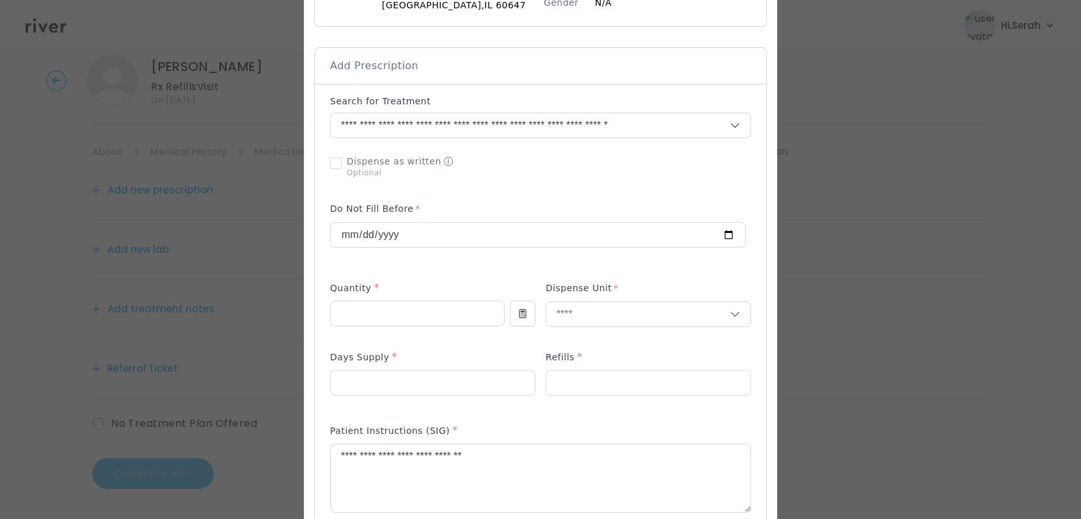
scroll to position [247, 0]
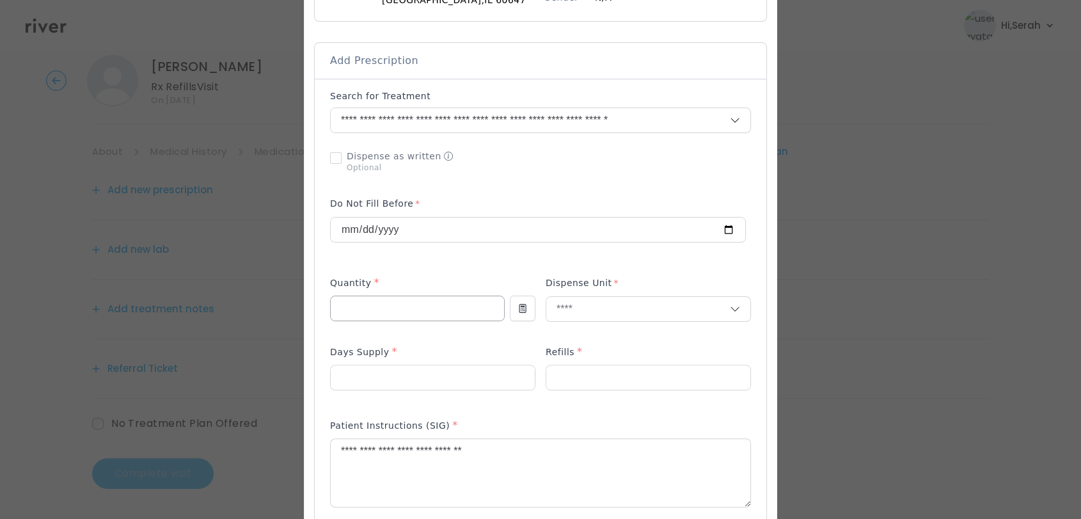
click at [399, 306] on input "*" at bounding box center [417, 308] width 173 height 24
type input "**"
click at [571, 309] on input "text" at bounding box center [638, 309] width 184 height 24
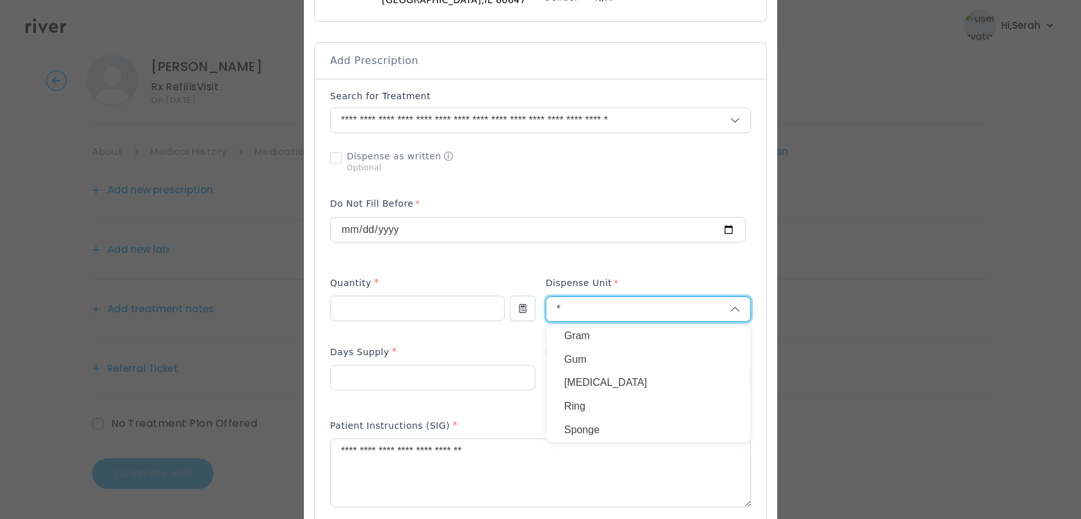
type input "*"
click at [583, 333] on p "Gram" at bounding box center [648, 336] width 168 height 19
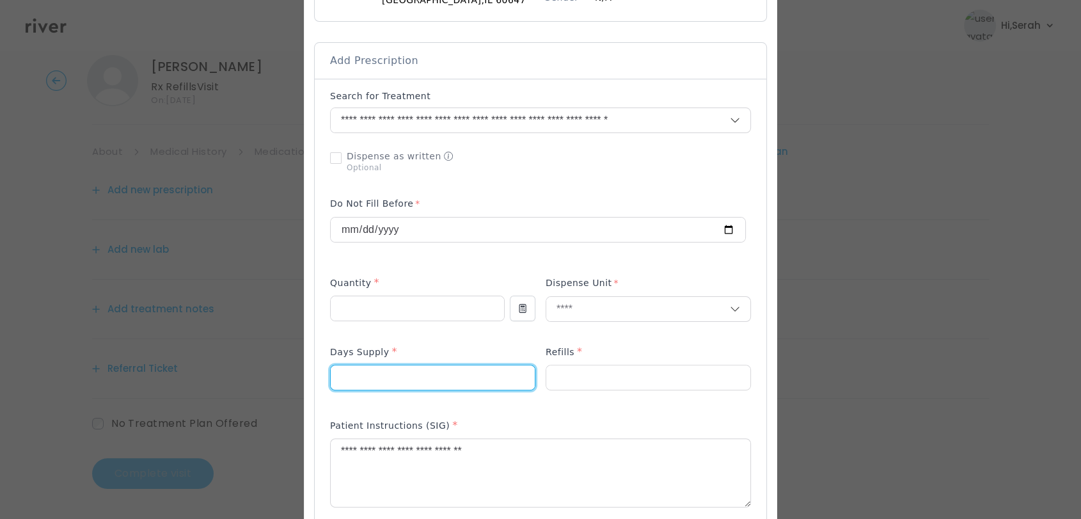
click at [429, 380] on input "**" at bounding box center [433, 377] width 204 height 24
click at [594, 371] on input "*" at bounding box center [648, 377] width 204 height 24
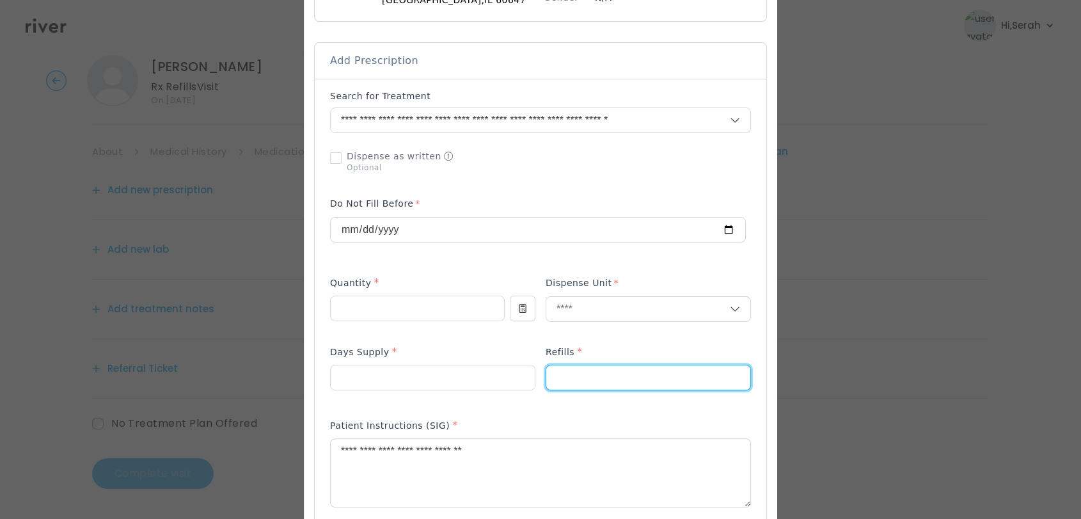
type input "*"
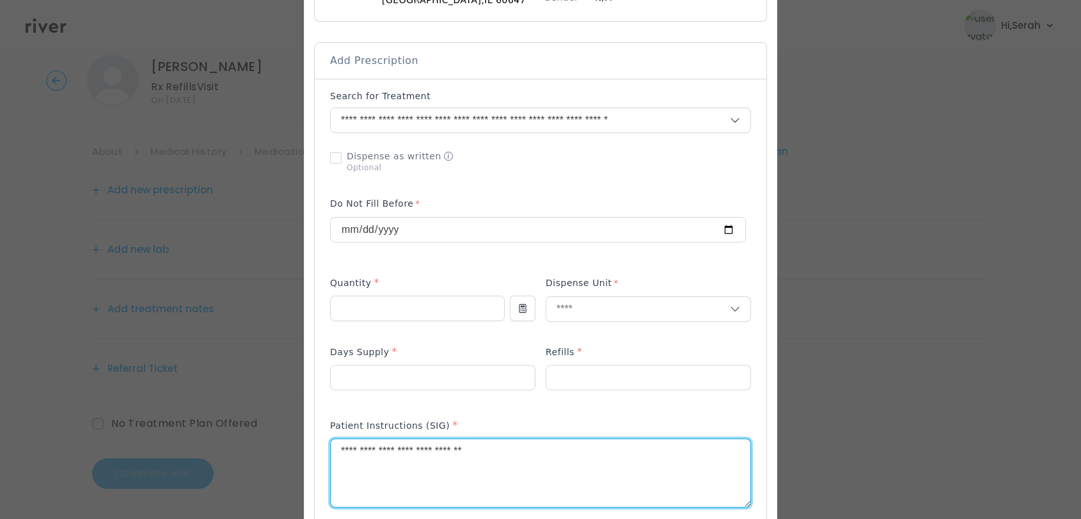
click at [455, 482] on textarea "**********" at bounding box center [541, 473] width 420 height 68
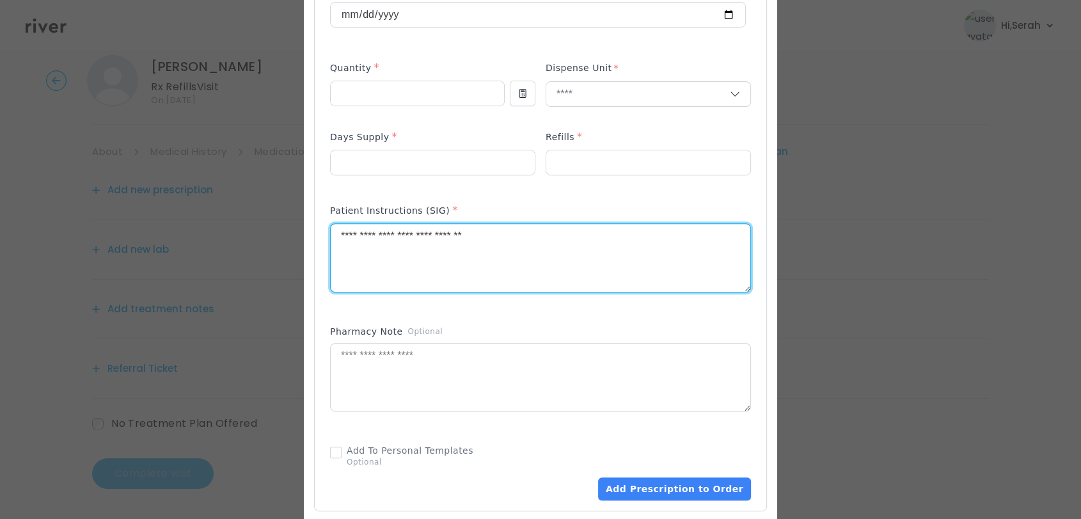
scroll to position [478, 0]
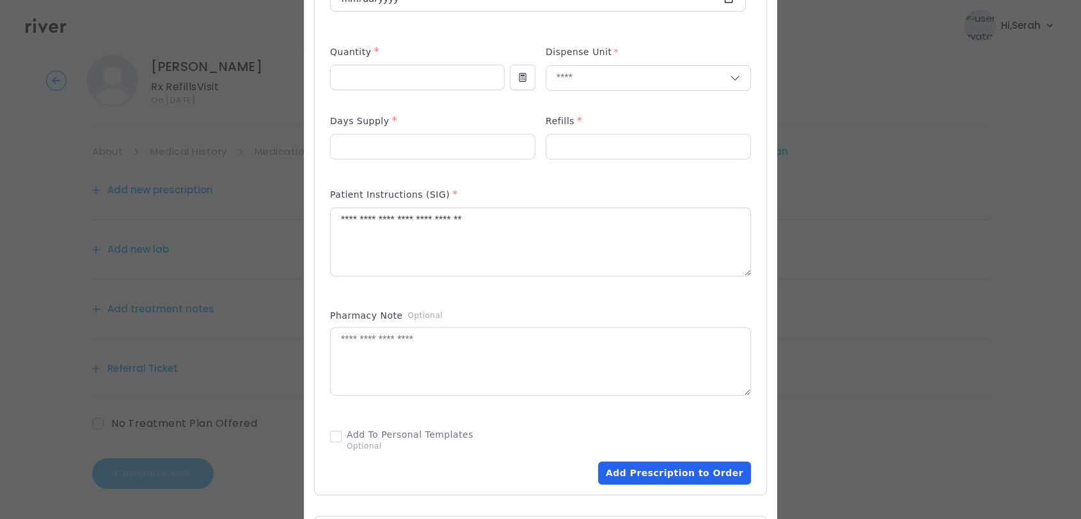
click at [653, 468] on button "Add Prescription to Order" at bounding box center [674, 472] width 153 height 23
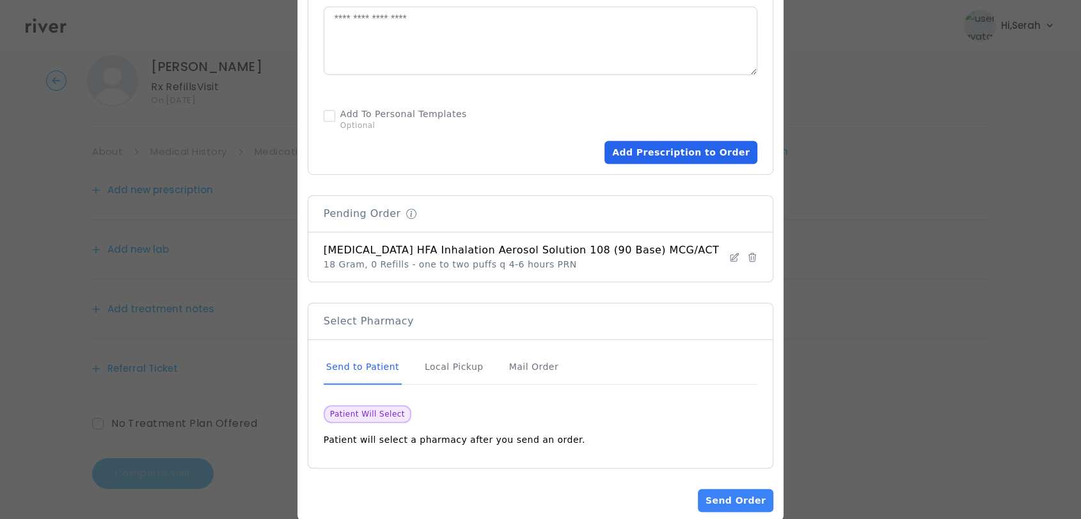
scroll to position [798, 0]
click at [535, 370] on div "Mail Order" at bounding box center [534, 368] width 54 height 35
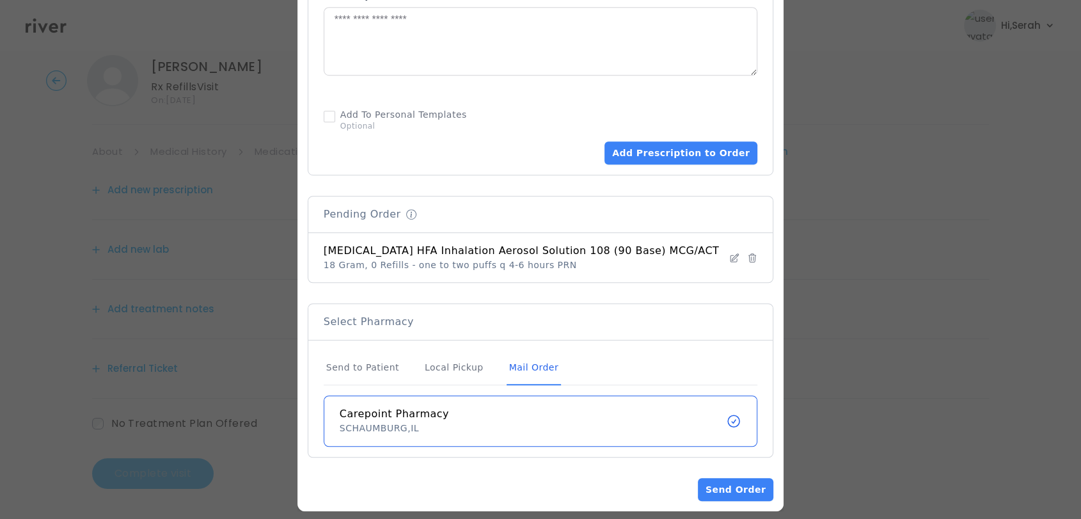
scroll to position [809, 0]
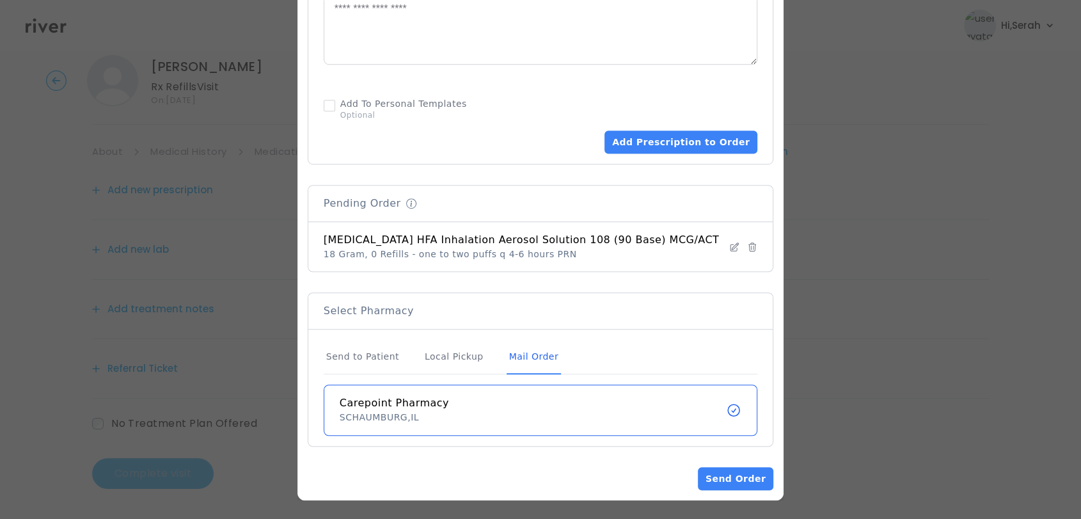
click at [726, 477] on button "Send Order" at bounding box center [735, 478] width 75 height 23
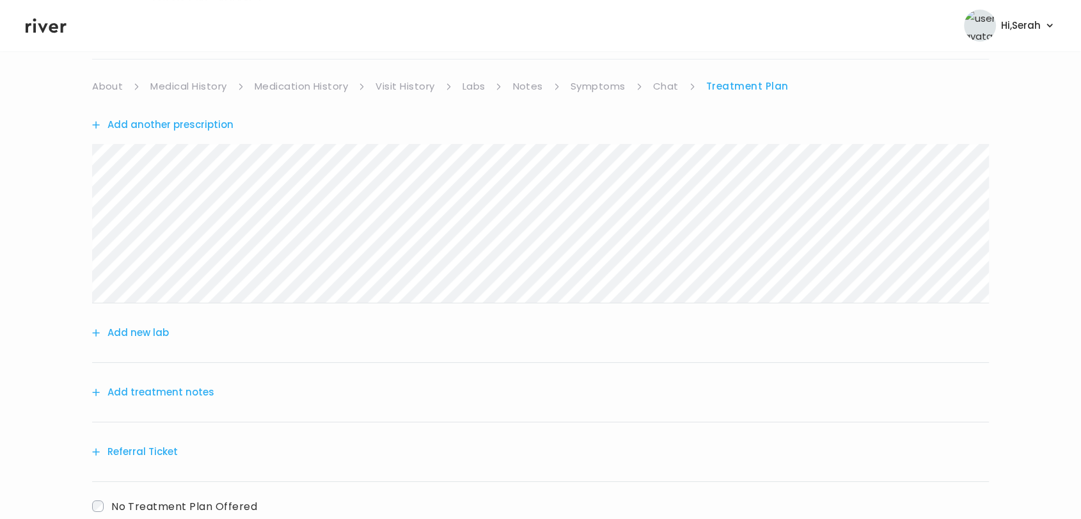
scroll to position [93, 0]
click at [162, 395] on button "Add treatment notes" at bounding box center [153, 392] width 122 height 18
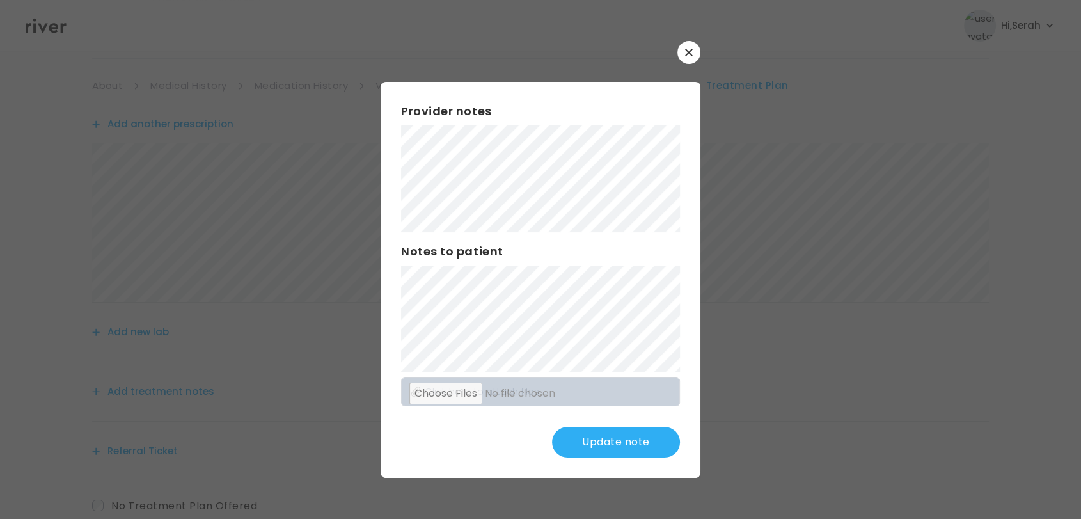
click at [603, 447] on button "Update note" at bounding box center [616, 442] width 128 height 31
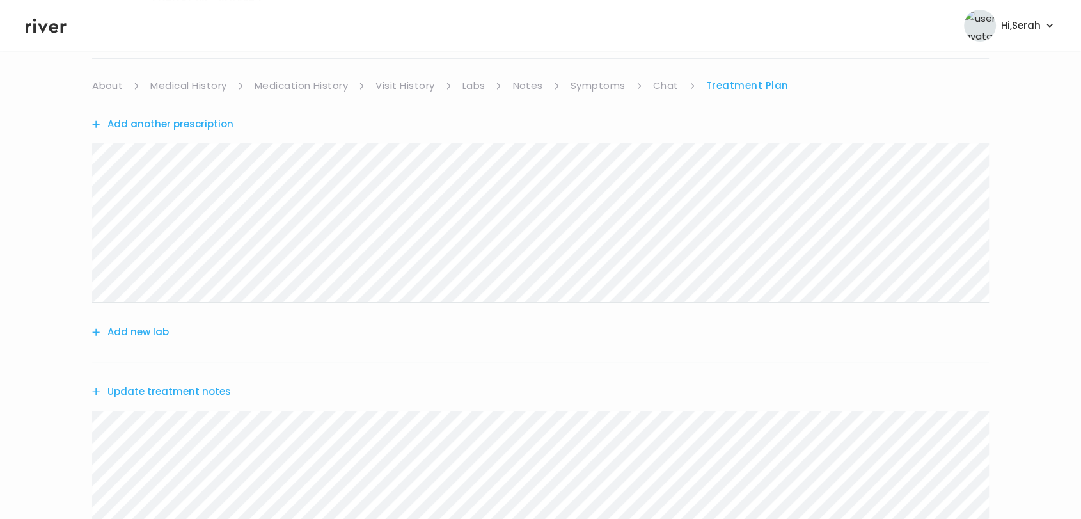
scroll to position [312, 0]
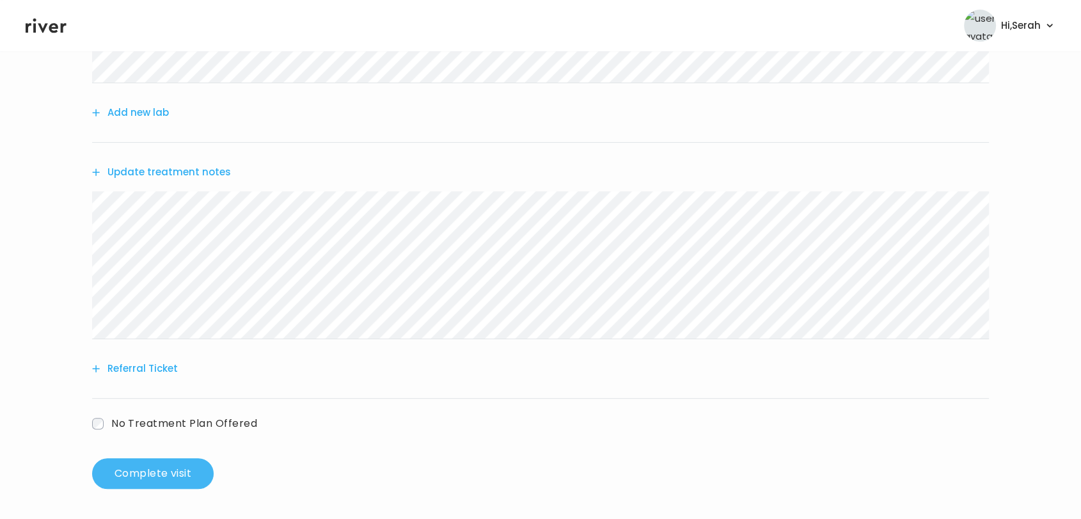
click at [164, 474] on button "Complete visit" at bounding box center [153, 473] width 122 height 31
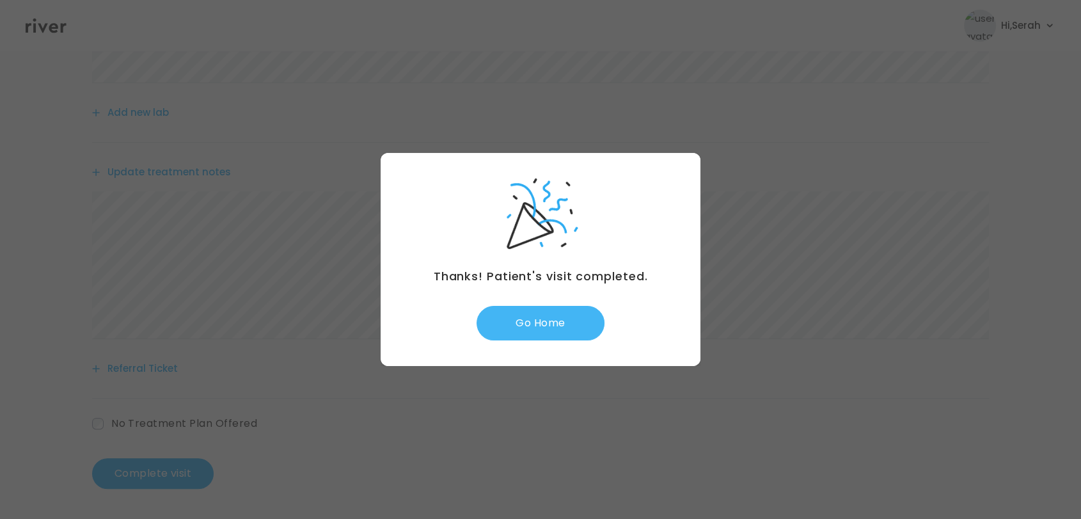
click at [563, 318] on button "Go Home" at bounding box center [541, 323] width 128 height 35
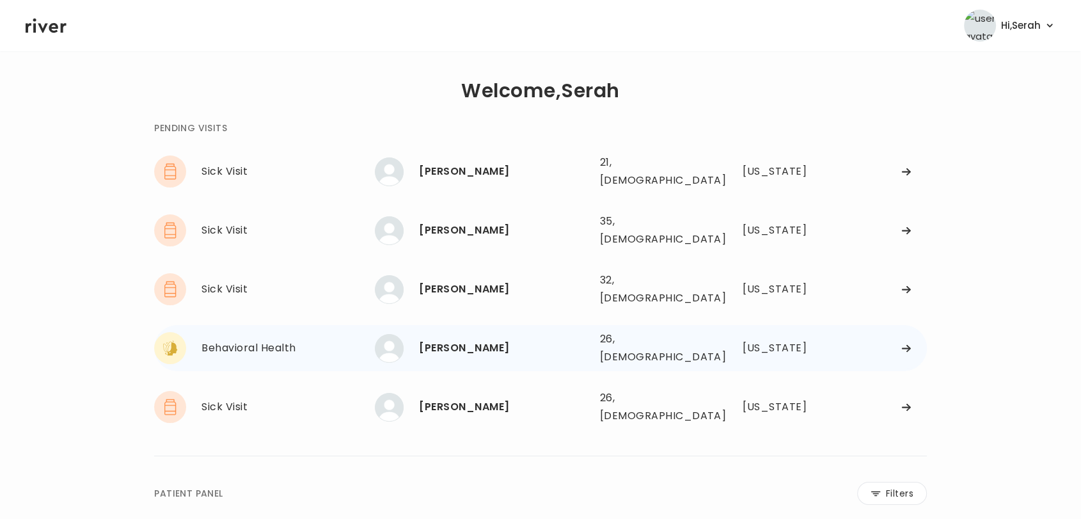
click at [433, 339] on div "[PERSON_NAME]" at bounding box center [504, 348] width 170 height 18
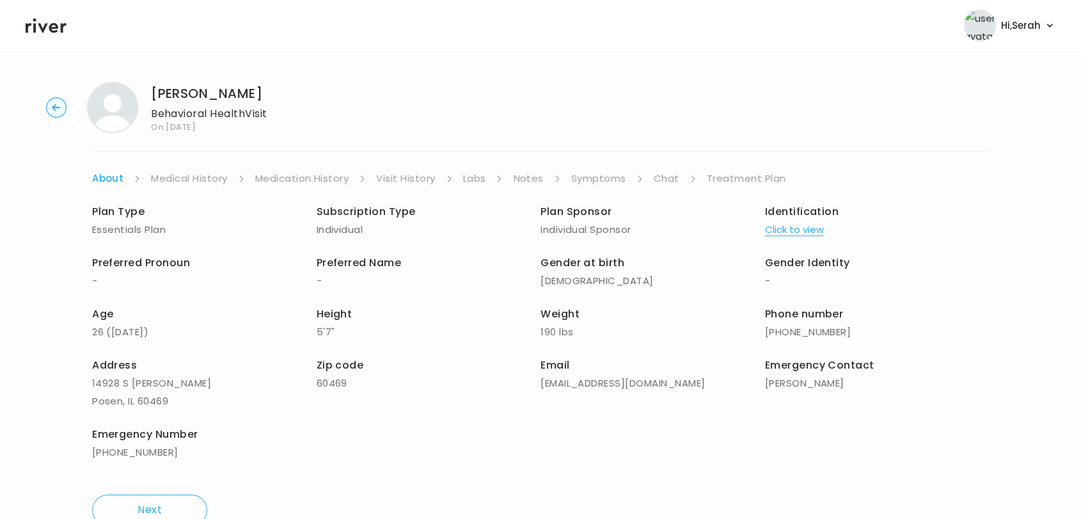
click at [599, 177] on link "Symptoms" at bounding box center [598, 179] width 55 height 18
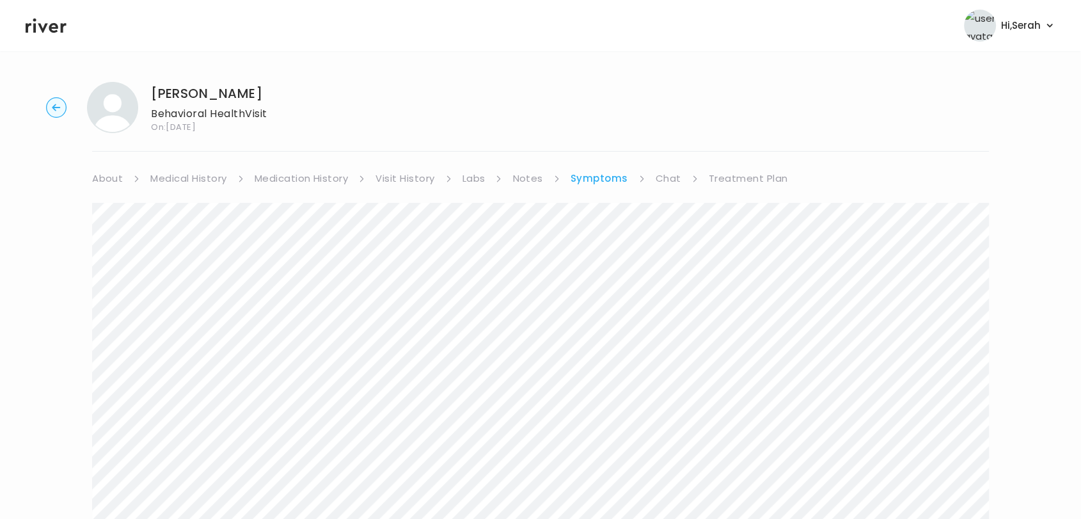
click at [160, 178] on link "Medical History" at bounding box center [188, 179] width 76 height 18
click at [160, 178] on link "Medical History" at bounding box center [190, 179] width 81 height 18
click at [666, 177] on link "Chat" at bounding box center [671, 179] width 26 height 18
click at [612, 180] on link "Symptoms" at bounding box center [598, 179] width 55 height 18
click at [676, 179] on link "Chat" at bounding box center [669, 179] width 26 height 18
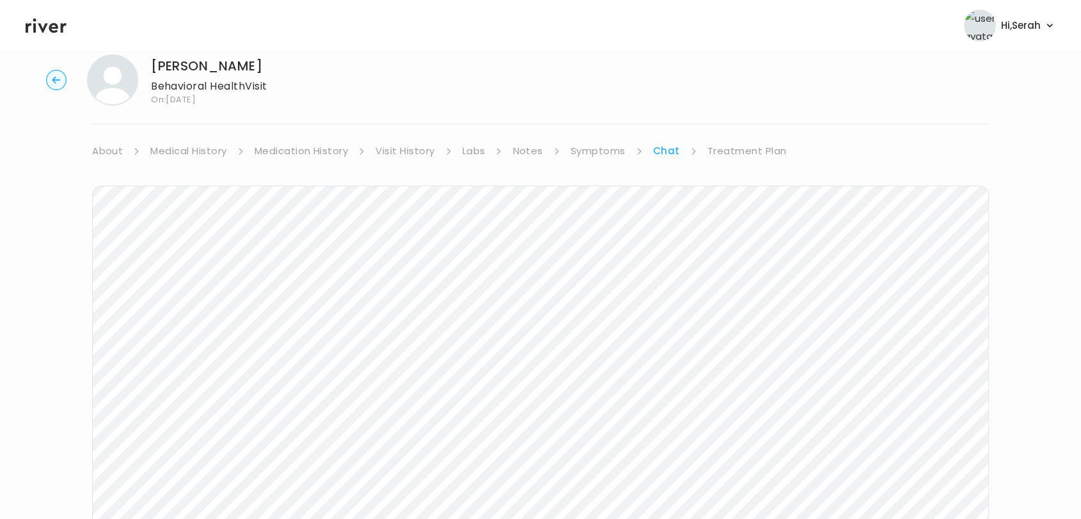
scroll to position [24, 0]
click at [40, 26] on icon at bounding box center [46, 26] width 41 height 15
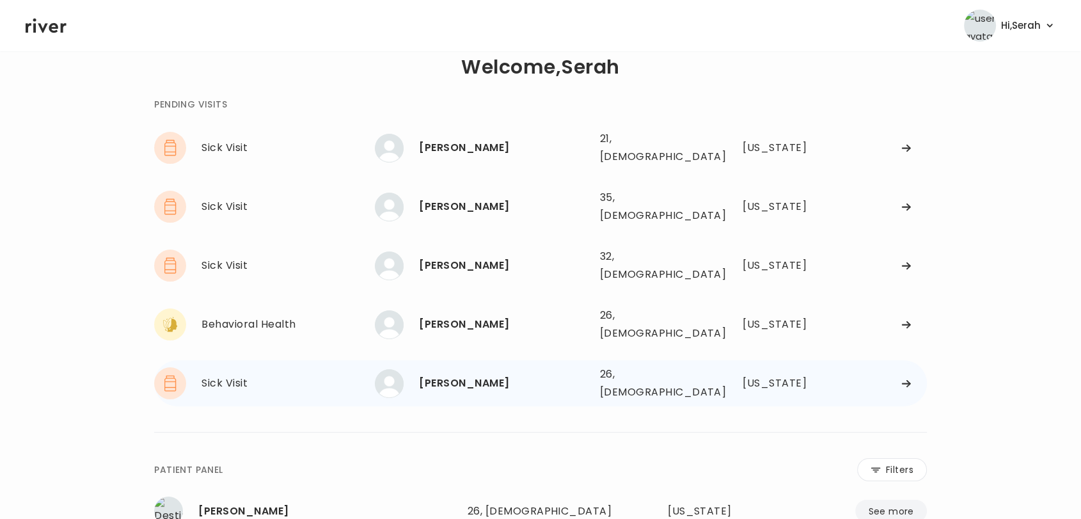
click at [457, 374] on div "[PERSON_NAME]" at bounding box center [504, 383] width 170 height 18
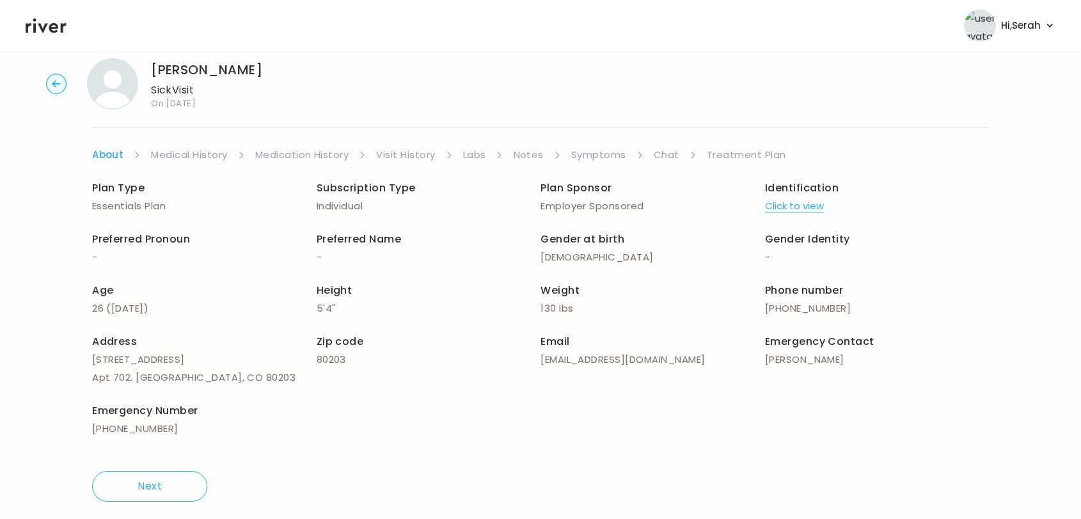
click at [598, 152] on link "Symptoms" at bounding box center [598, 155] width 55 height 18
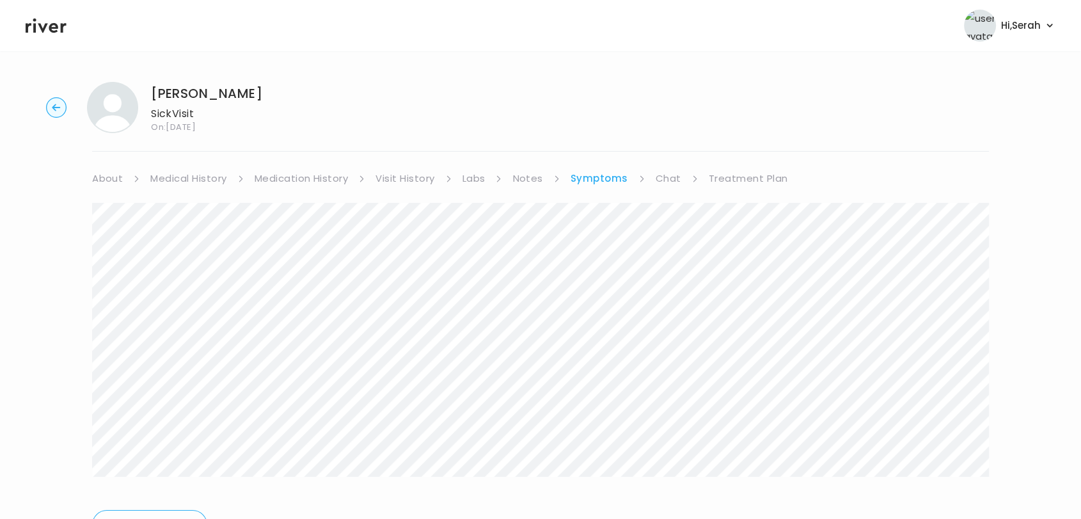
scroll to position [69, 0]
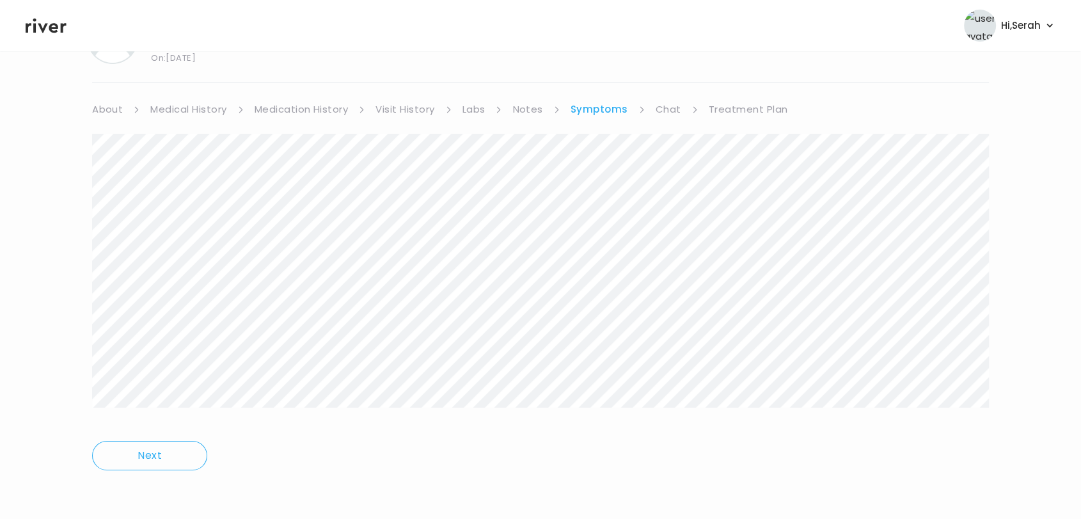
click at [659, 108] on link "Chat" at bounding box center [669, 109] width 26 height 18
click at [286, 113] on link "Medication History" at bounding box center [302, 109] width 94 height 18
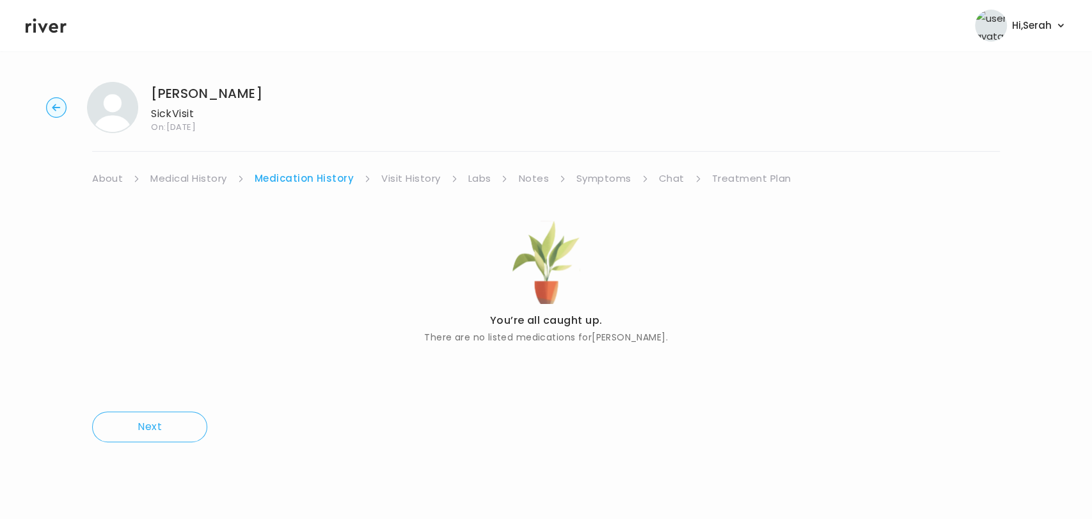
click at [181, 180] on link "Medical History" at bounding box center [188, 179] width 76 height 18
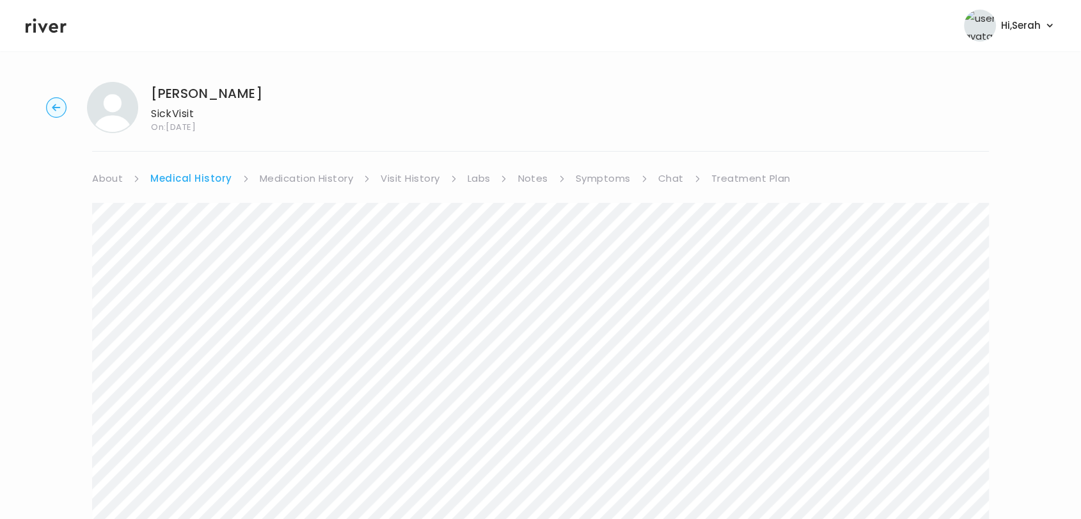
click at [669, 177] on link "Chat" at bounding box center [671, 179] width 26 height 18
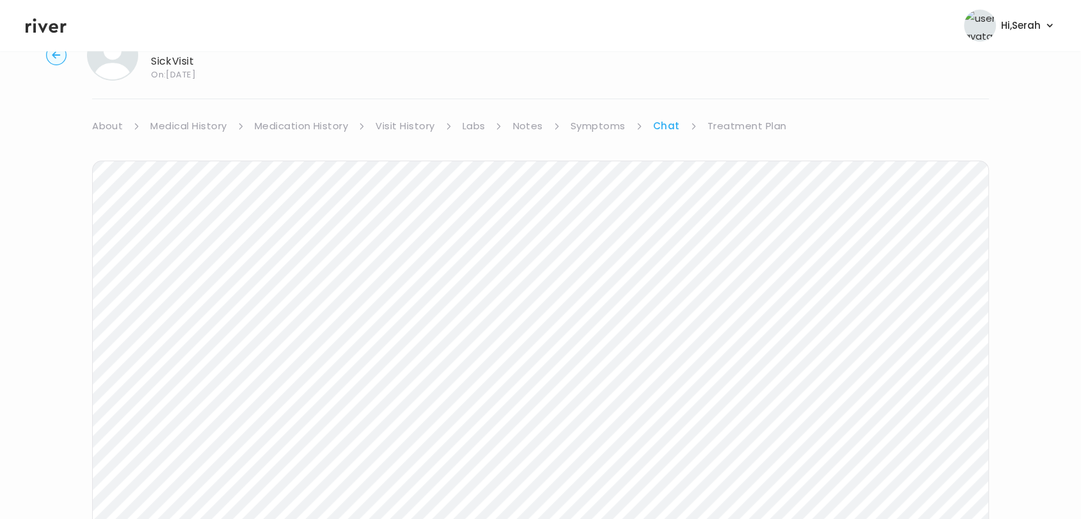
scroll to position [53, 0]
click at [585, 130] on link "Symptoms" at bounding box center [598, 125] width 55 height 18
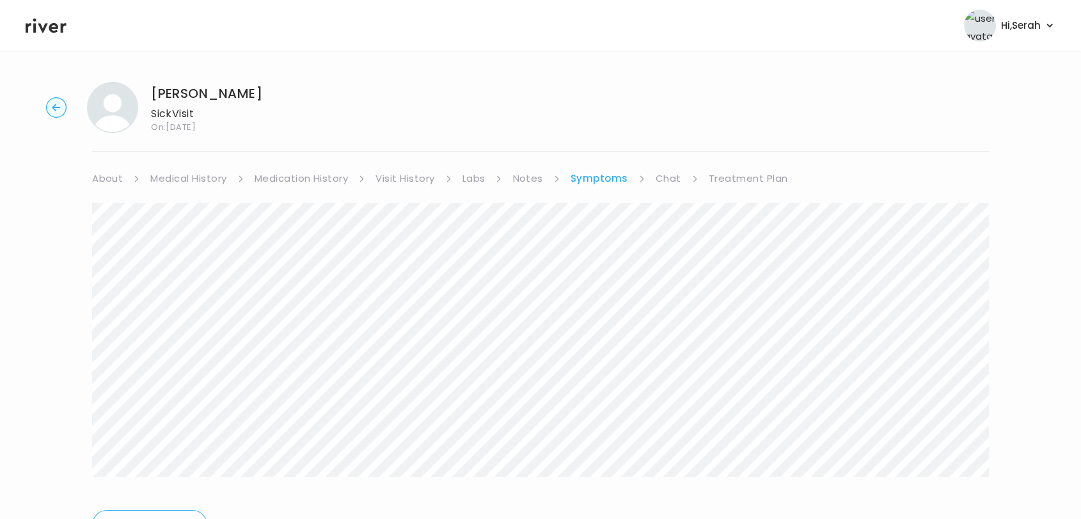
click at [660, 176] on link "Chat" at bounding box center [669, 179] width 26 height 18
click at [46, 23] on icon at bounding box center [46, 26] width 41 height 15
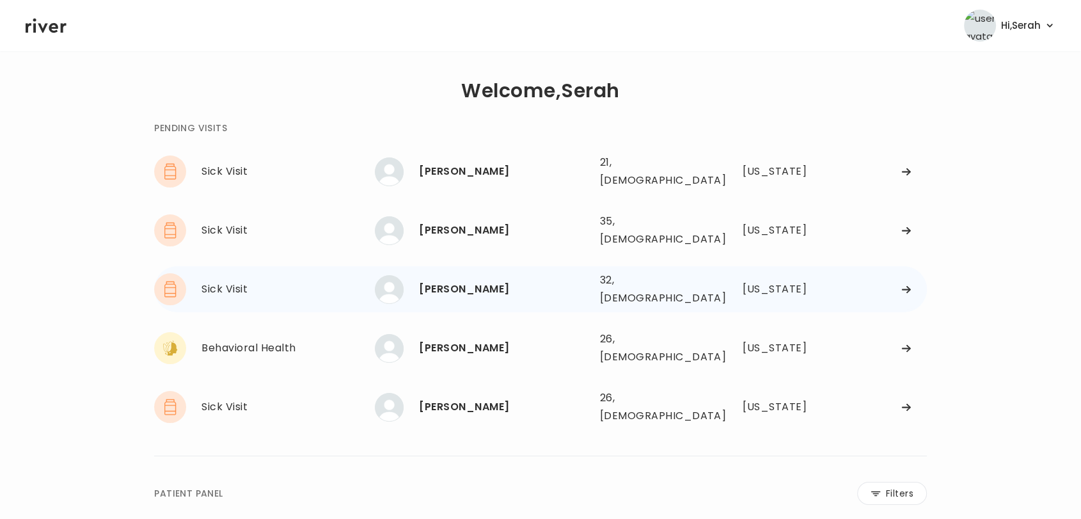
click at [441, 280] on div "[PERSON_NAME]" at bounding box center [504, 289] width 170 height 18
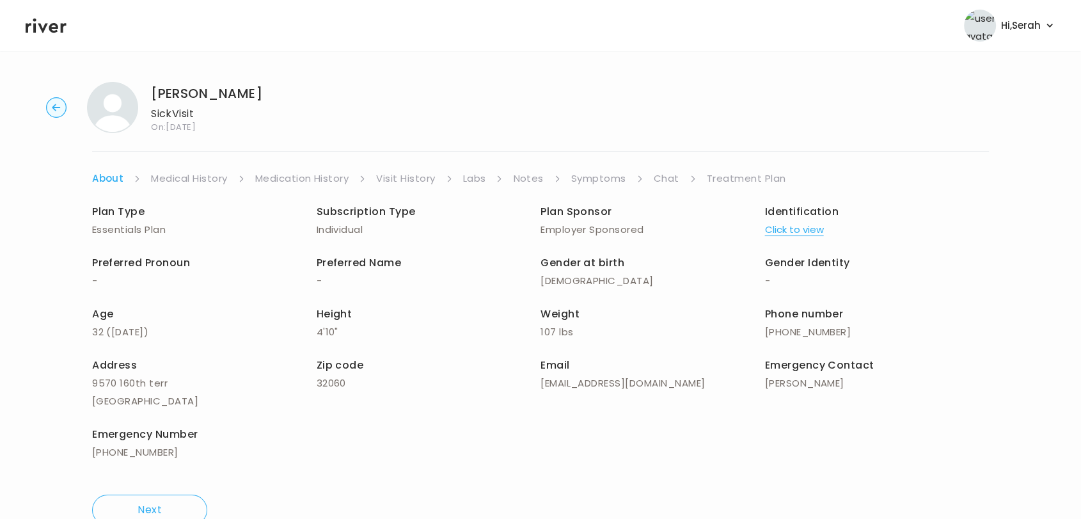
click at [596, 180] on link "Symptoms" at bounding box center [598, 179] width 55 height 18
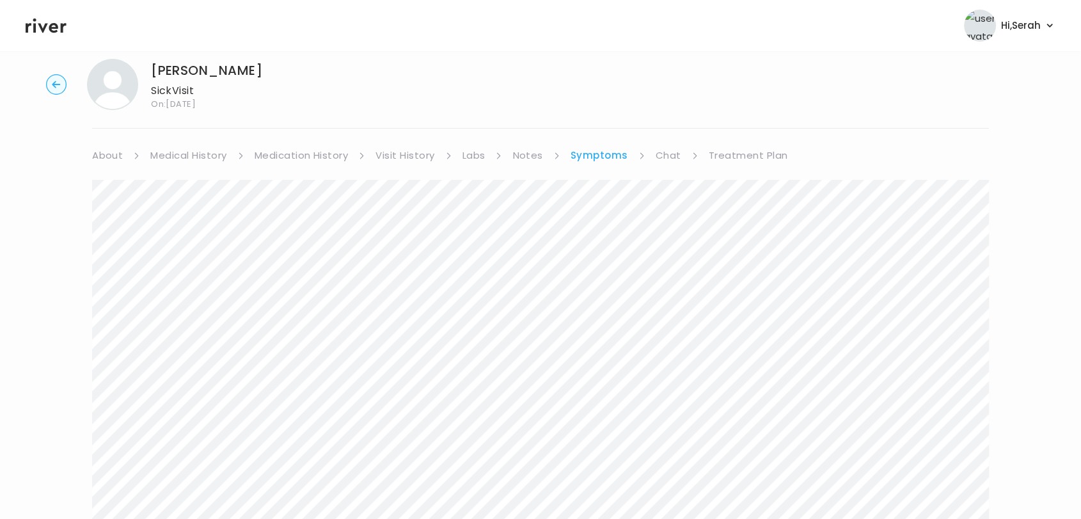
scroll to position [22, 0]
click at [150, 154] on link "Medical History" at bounding box center [188, 156] width 76 height 18
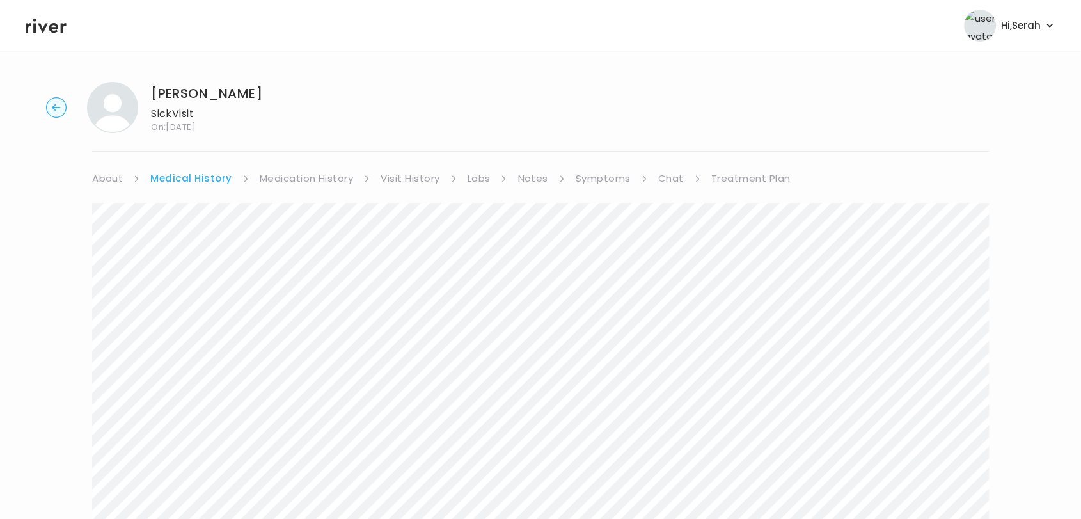
click at [327, 179] on link "Medication History" at bounding box center [307, 179] width 94 height 18
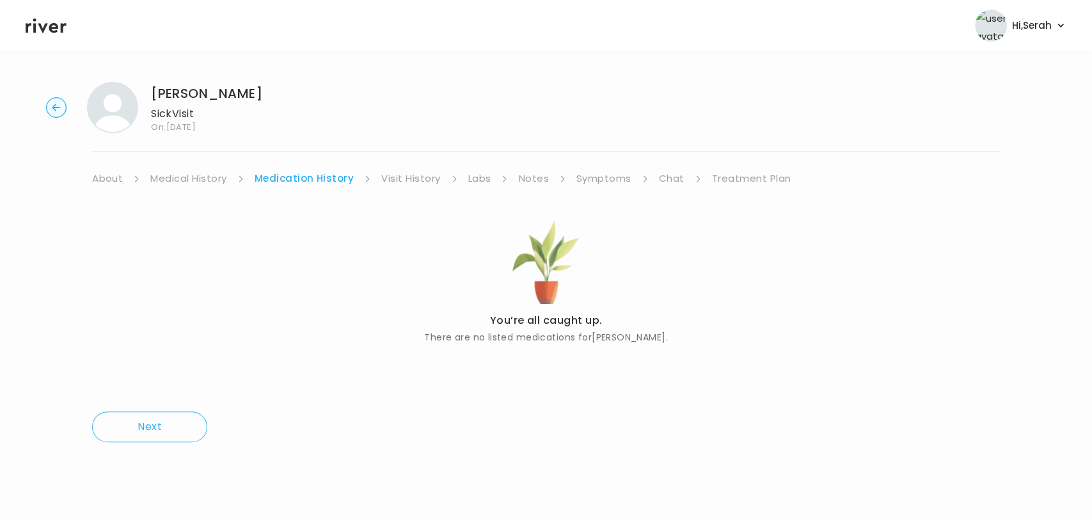
click at [605, 179] on link "Symptoms" at bounding box center [603, 179] width 55 height 18
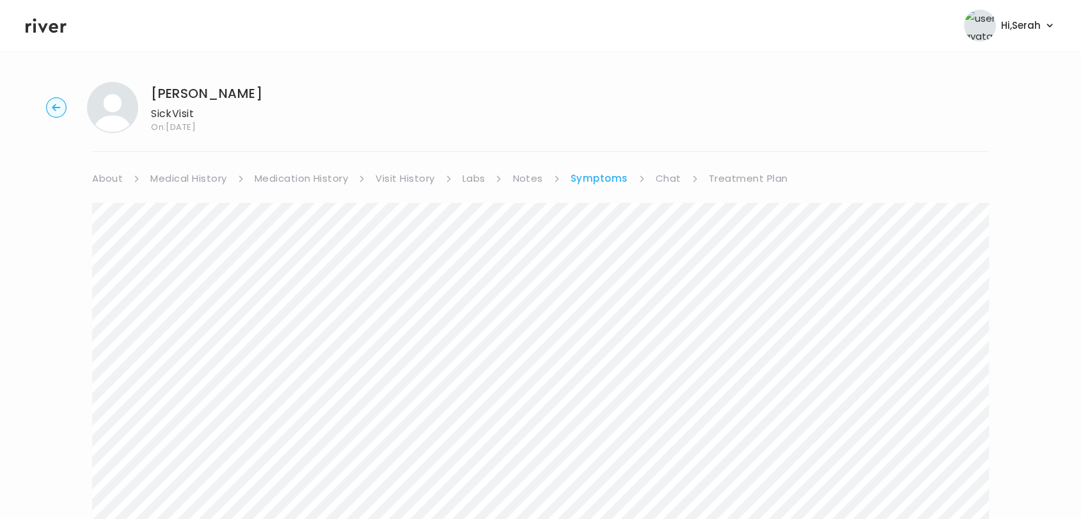
click at [667, 176] on link "Chat" at bounding box center [669, 179] width 26 height 18
click at [37, 22] on icon at bounding box center [46, 25] width 41 height 19
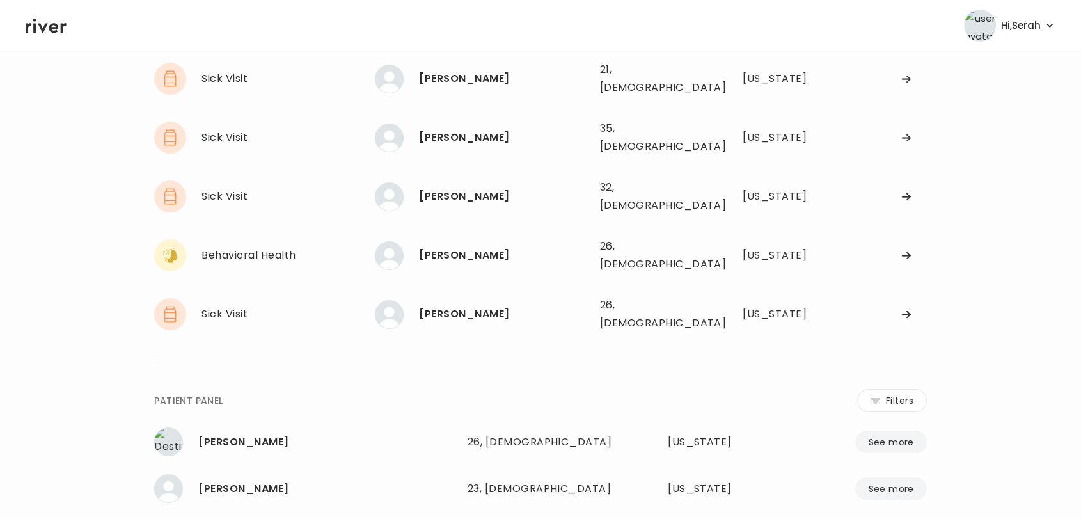
scroll to position [92, 0]
click at [457, 134] on div "[PERSON_NAME]" at bounding box center [504, 138] width 170 height 18
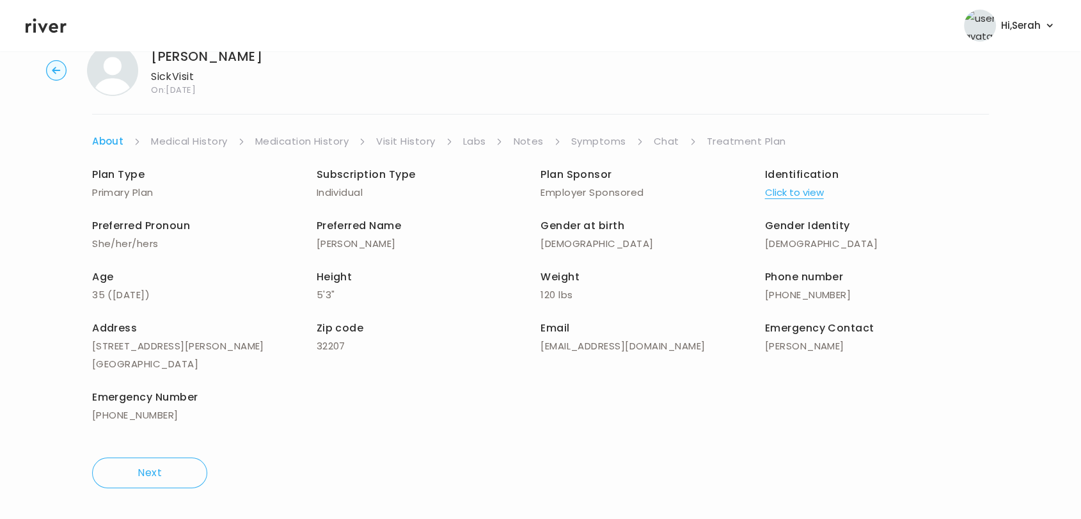
scroll to position [36, 0]
click at [614, 141] on link "Symptoms" at bounding box center [598, 142] width 55 height 18
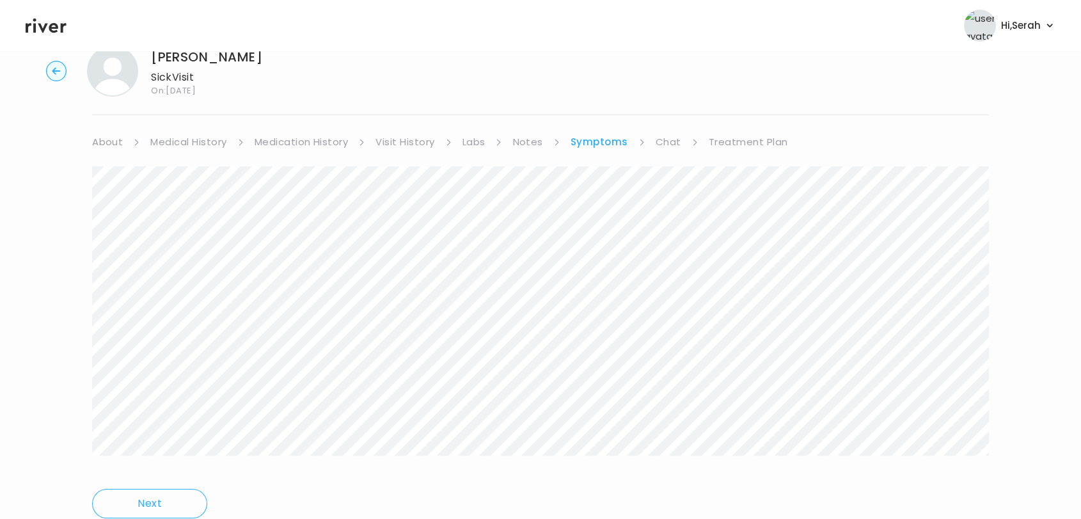
click at [664, 141] on link "Chat" at bounding box center [669, 142] width 26 height 18
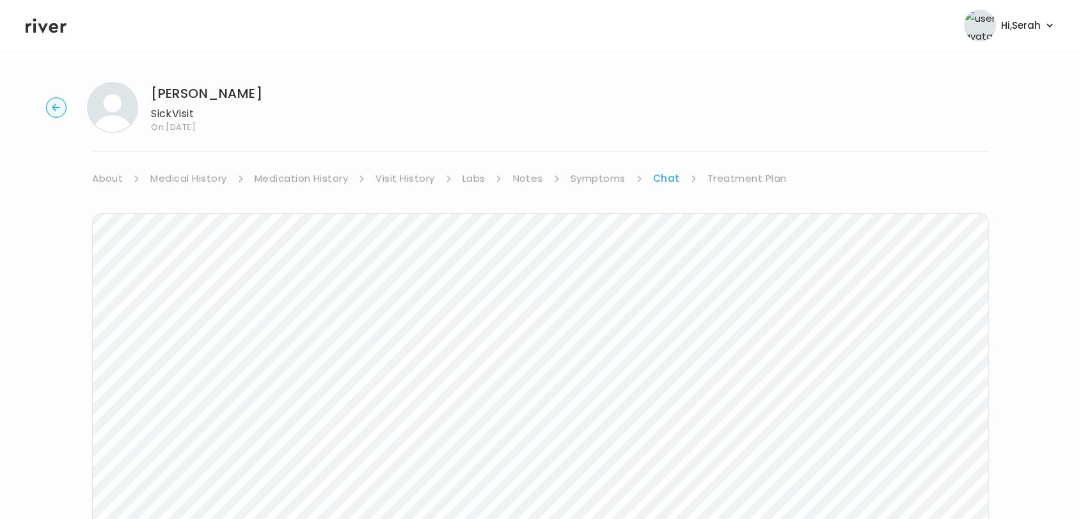
click at [736, 185] on link "Treatment Plan" at bounding box center [747, 179] width 79 height 18
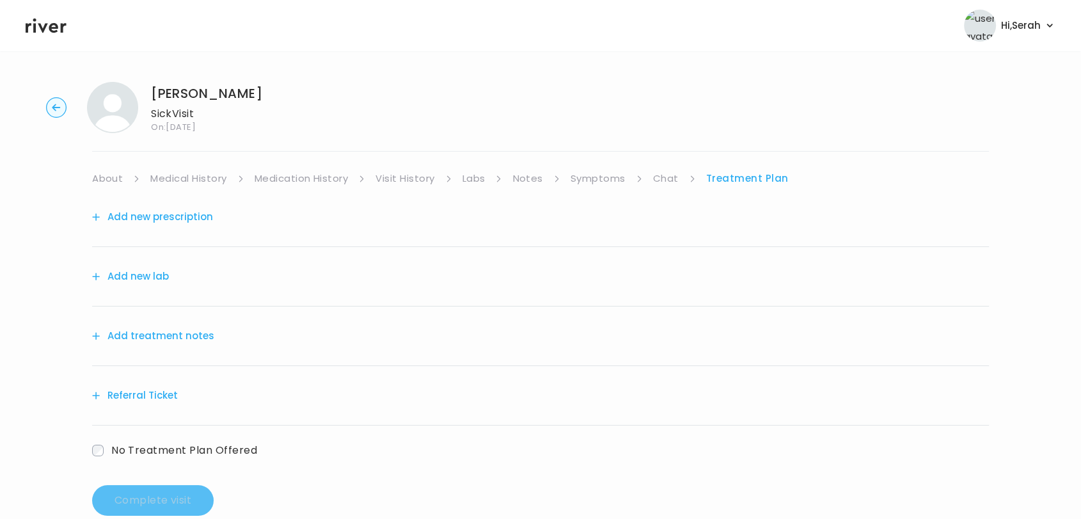
click at [178, 219] on button "Add new prescription" at bounding box center [152, 217] width 121 height 18
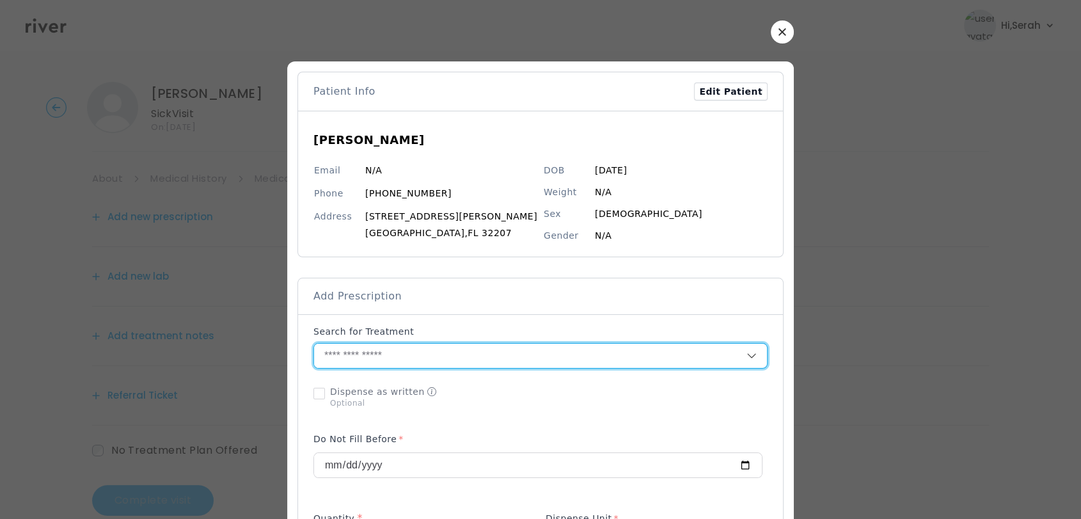
click at [455, 356] on input "text" at bounding box center [530, 356] width 432 height 24
type input "*****"
click at [779, 32] on icon "button" at bounding box center [782, 31] width 7 height 7
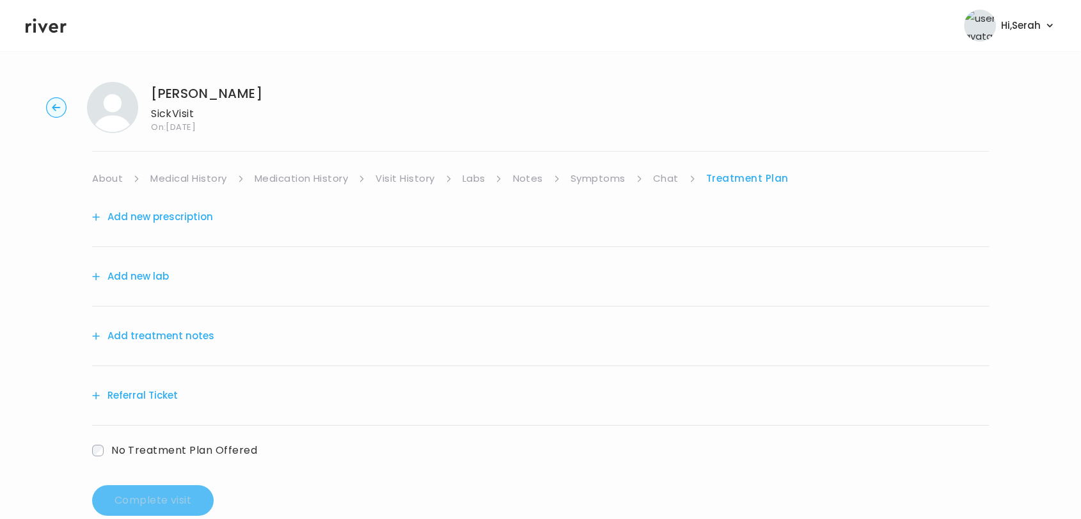
click at [44, 19] on icon at bounding box center [46, 25] width 41 height 19
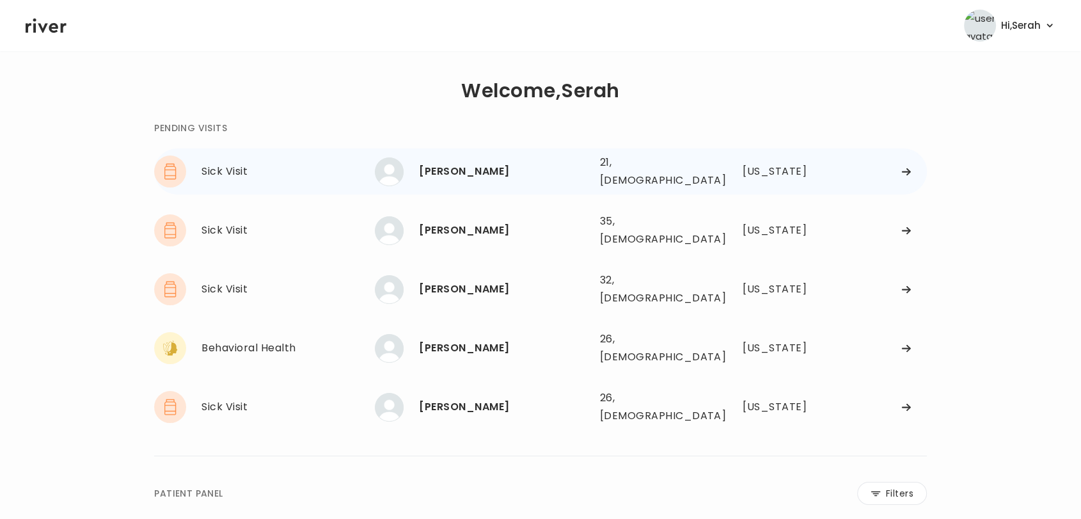
click at [461, 173] on div "[PERSON_NAME]" at bounding box center [504, 171] width 170 height 18
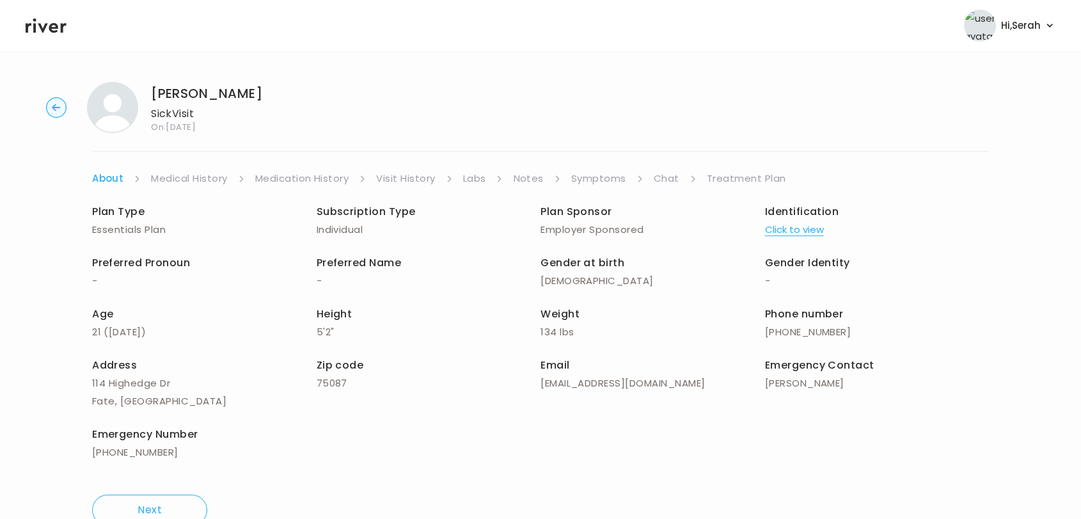
click at [603, 187] on div "Plan Type Essentials Plan Subscription Type Individual Plan Sponsor Employer Sp…" at bounding box center [540, 333] width 897 height 292
click at [594, 184] on link "Symptoms" at bounding box center [598, 179] width 55 height 18
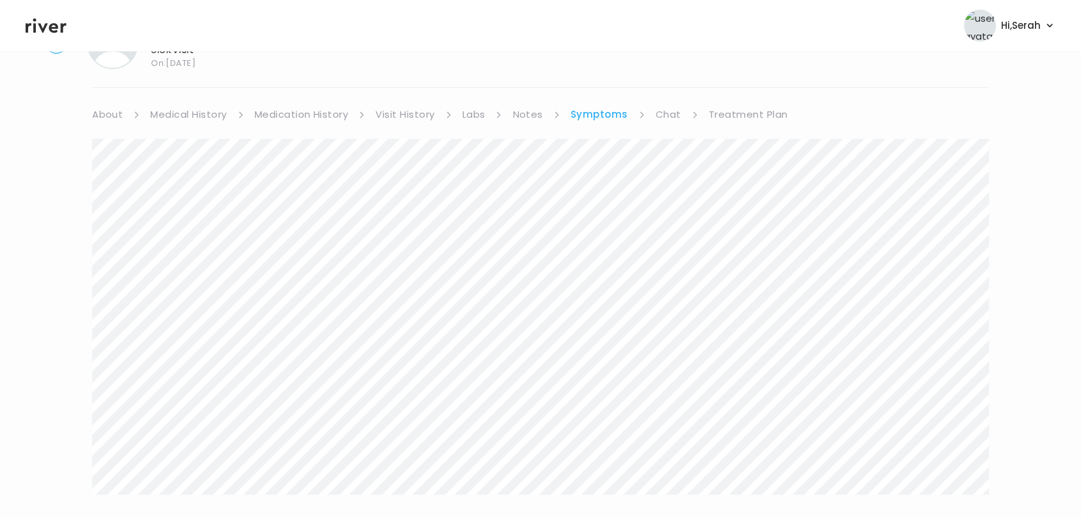
scroll to position [65, 0]
click at [107, 114] on link "About" at bounding box center [107, 114] width 31 height 18
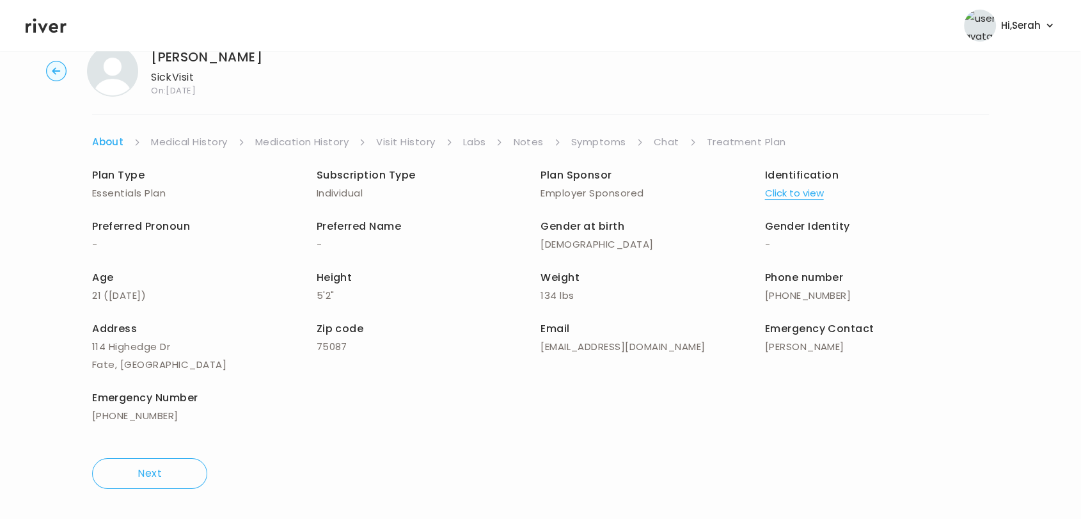
click at [164, 143] on link "Medical History" at bounding box center [189, 142] width 76 height 18
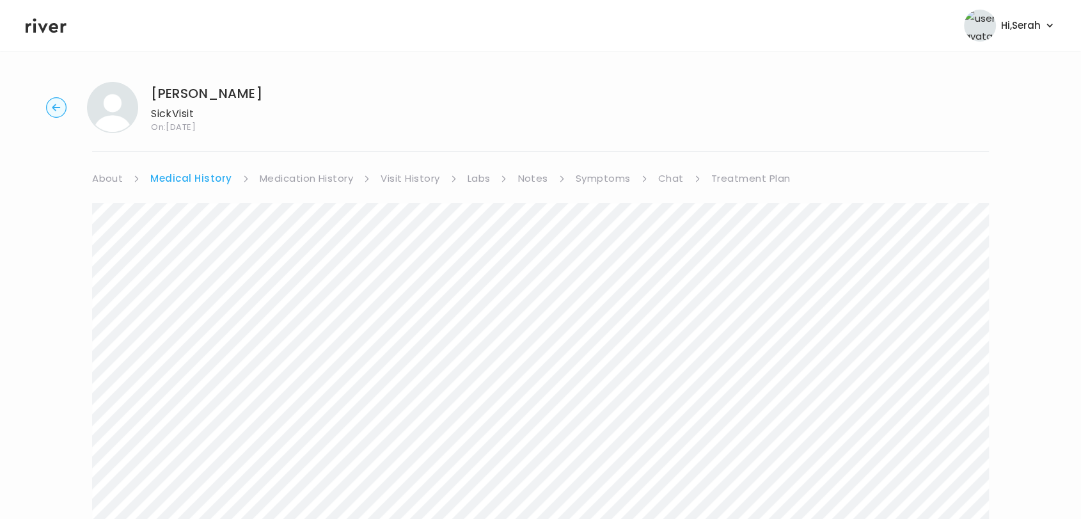
click at [307, 187] on link "Medication History" at bounding box center [307, 179] width 94 height 18
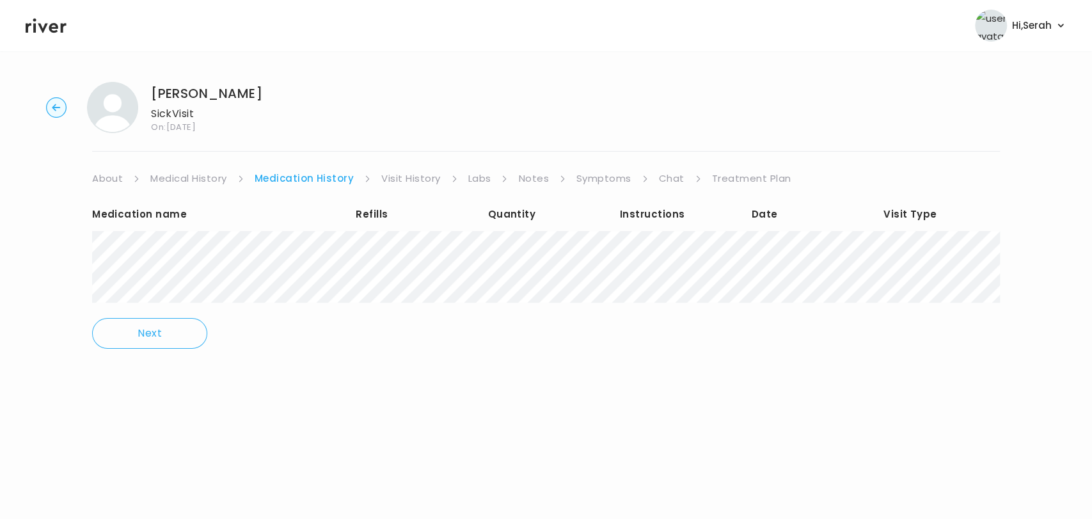
click at [424, 180] on link "Visit History" at bounding box center [410, 179] width 59 height 18
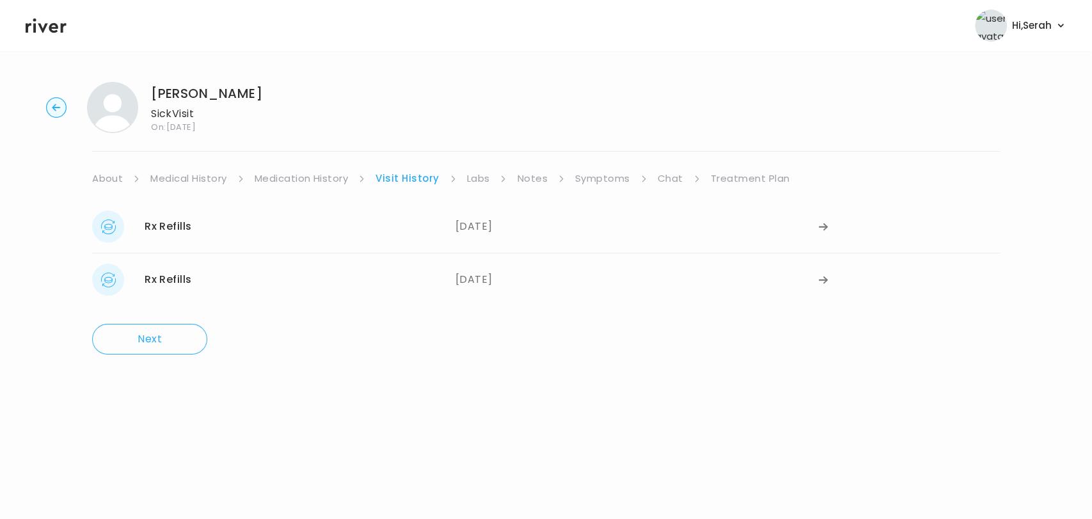
click at [601, 168] on div "lillyana rodriguez Sick Visit On: 22 Sep 2025 About Medical History Medication …" at bounding box center [546, 218] width 1092 height 293
click at [607, 171] on link "Symptoms" at bounding box center [602, 179] width 55 height 18
click at [607, 171] on link "Symptoms" at bounding box center [600, 179] width 58 height 18
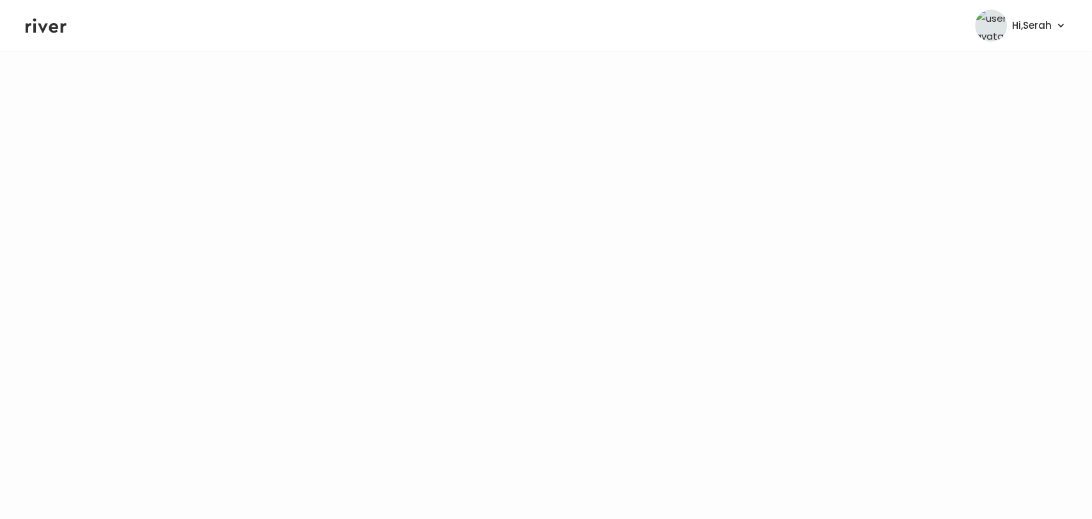
click at [31, 29] on icon at bounding box center [46, 25] width 41 height 19
